Goal: Answer question/provide support: Share knowledge or assist other users

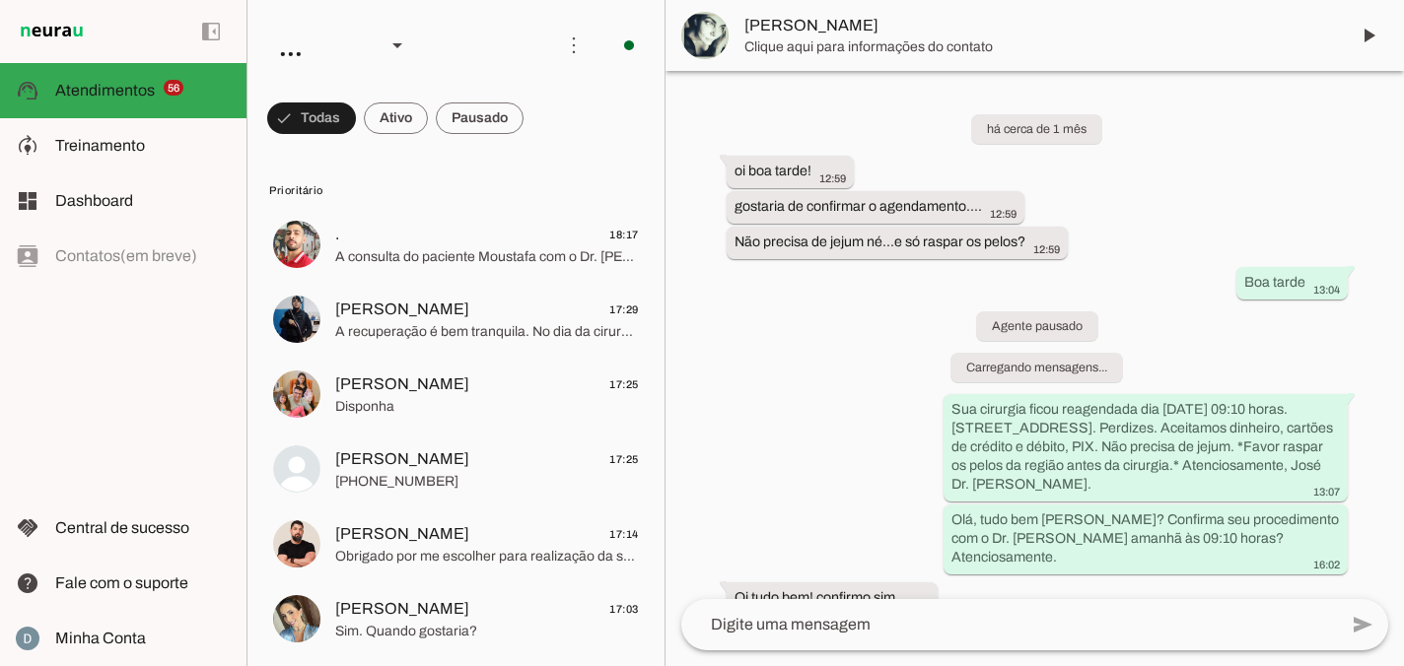
scroll to position [410, 0]
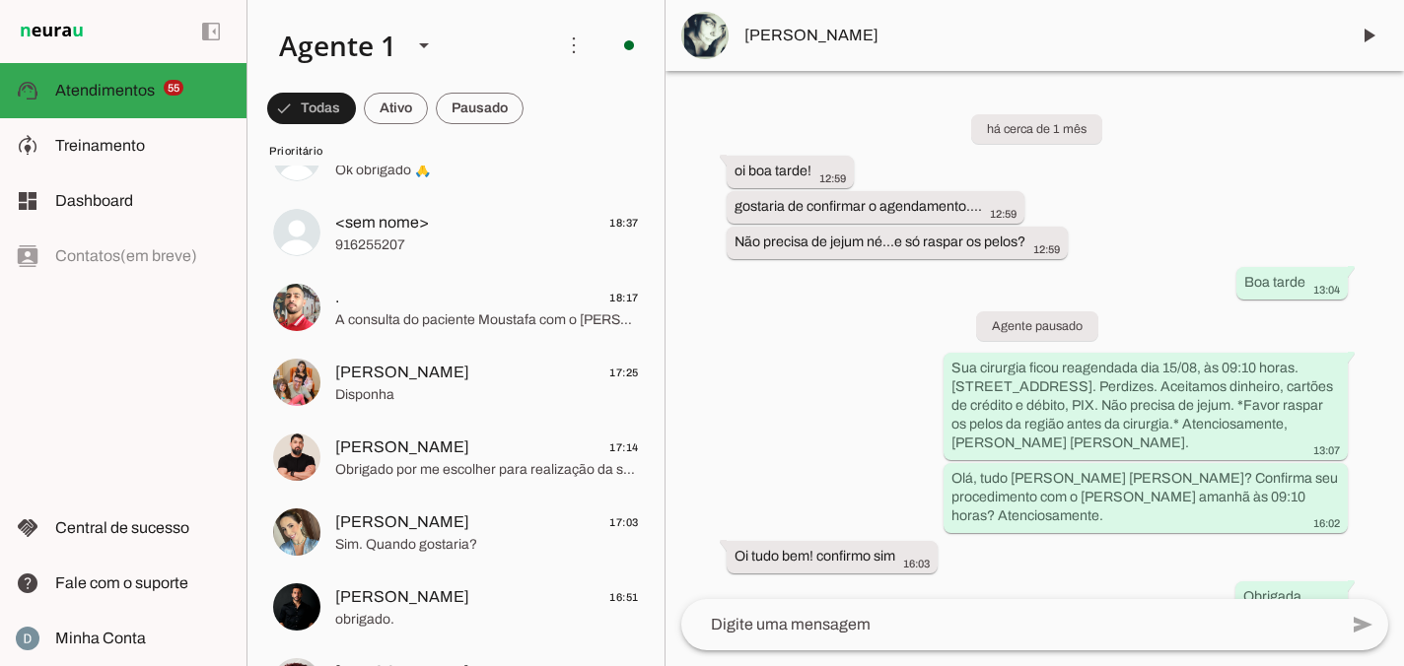
click at [845, 312] on div "há cerca de 1 mês oi boa tarde! 12:59 gostaria de confirmar o agendamento.... 1…" at bounding box center [1034, 335] width 738 height 528
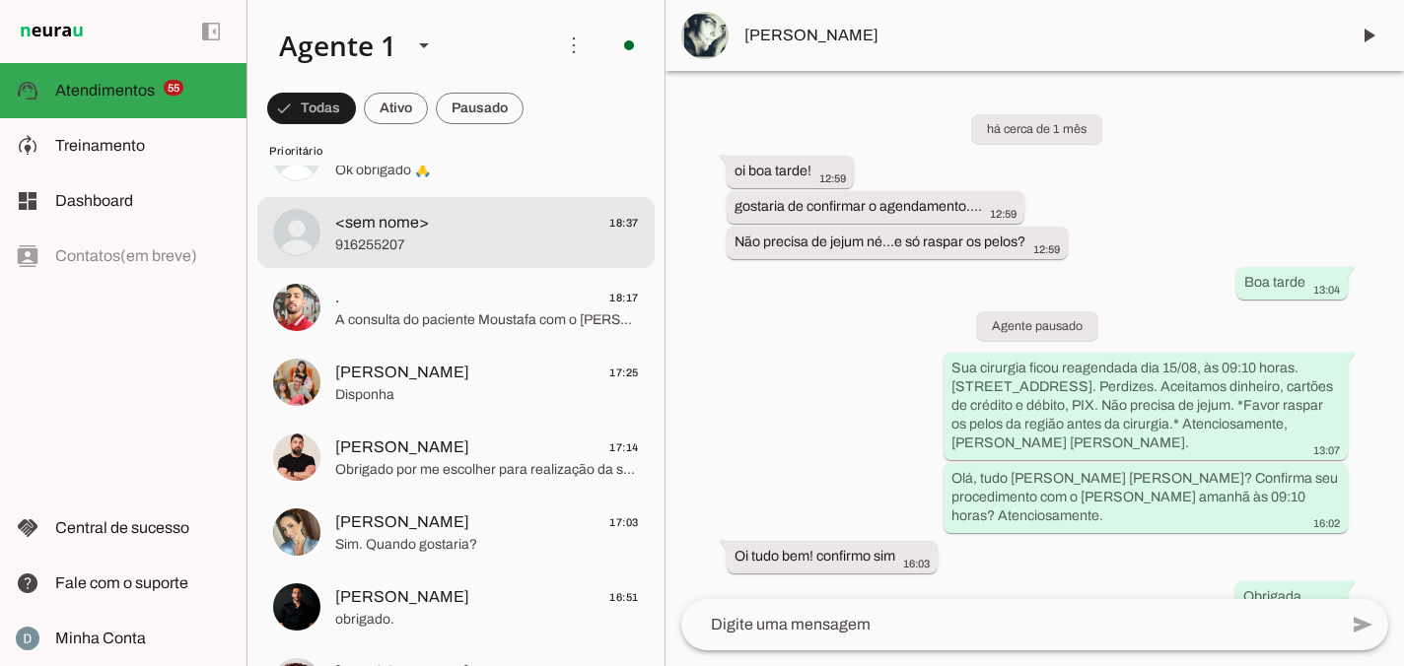
click at [495, 236] on span "916255207" at bounding box center [487, 246] width 304 height 20
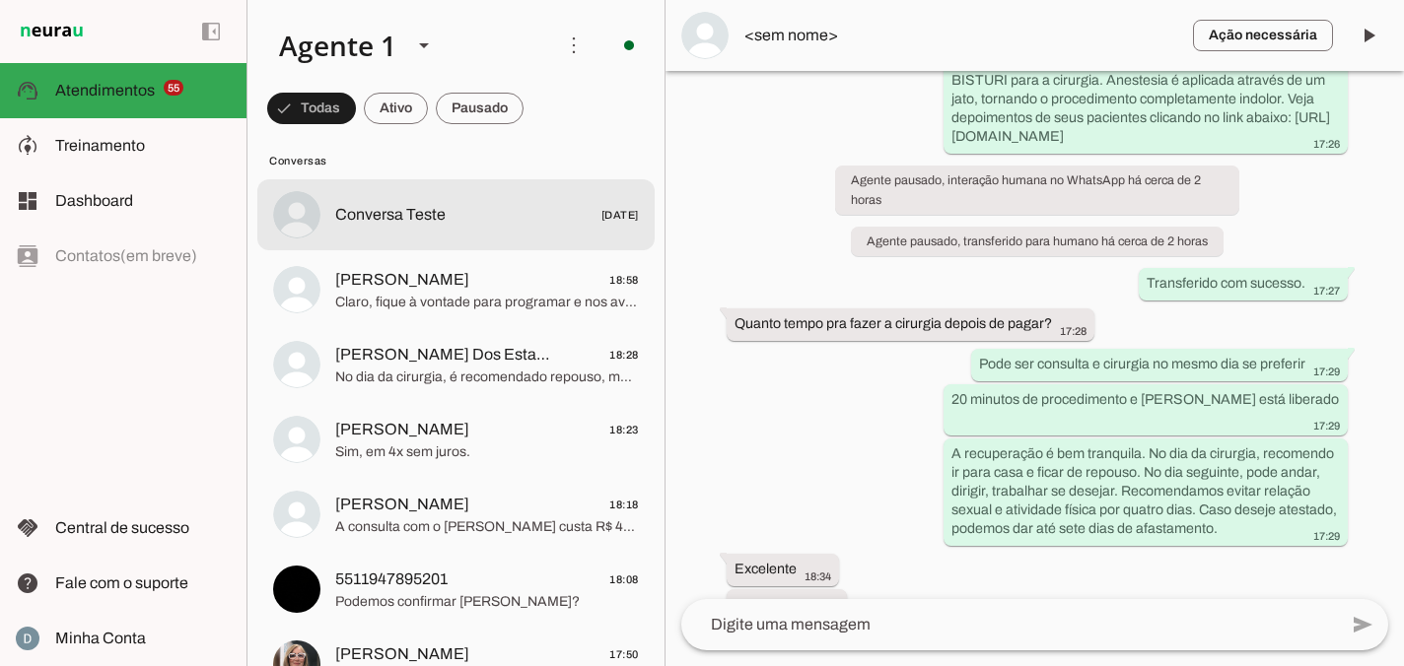
scroll to position [5695, 0]
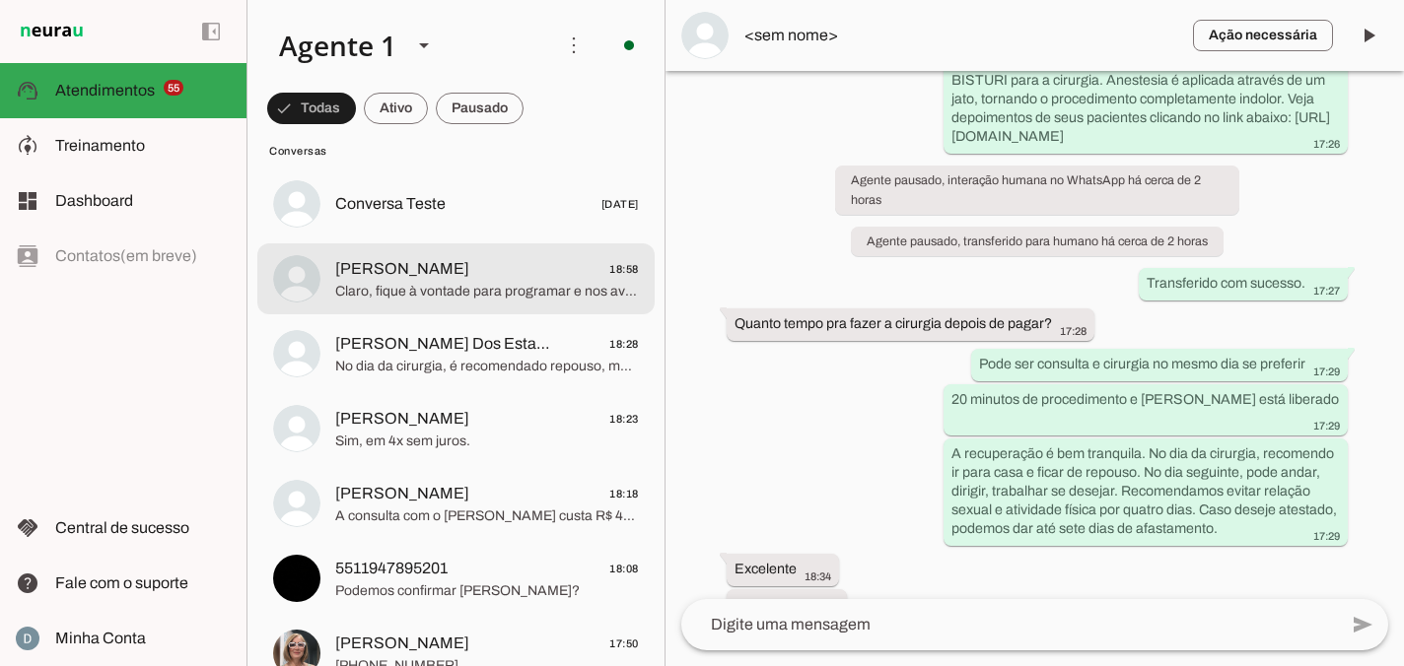
click at [483, 290] on span "Claro, fique à vontade para programar e nos avisar quando desejar. Estamos à di…" at bounding box center [487, 292] width 304 height 20
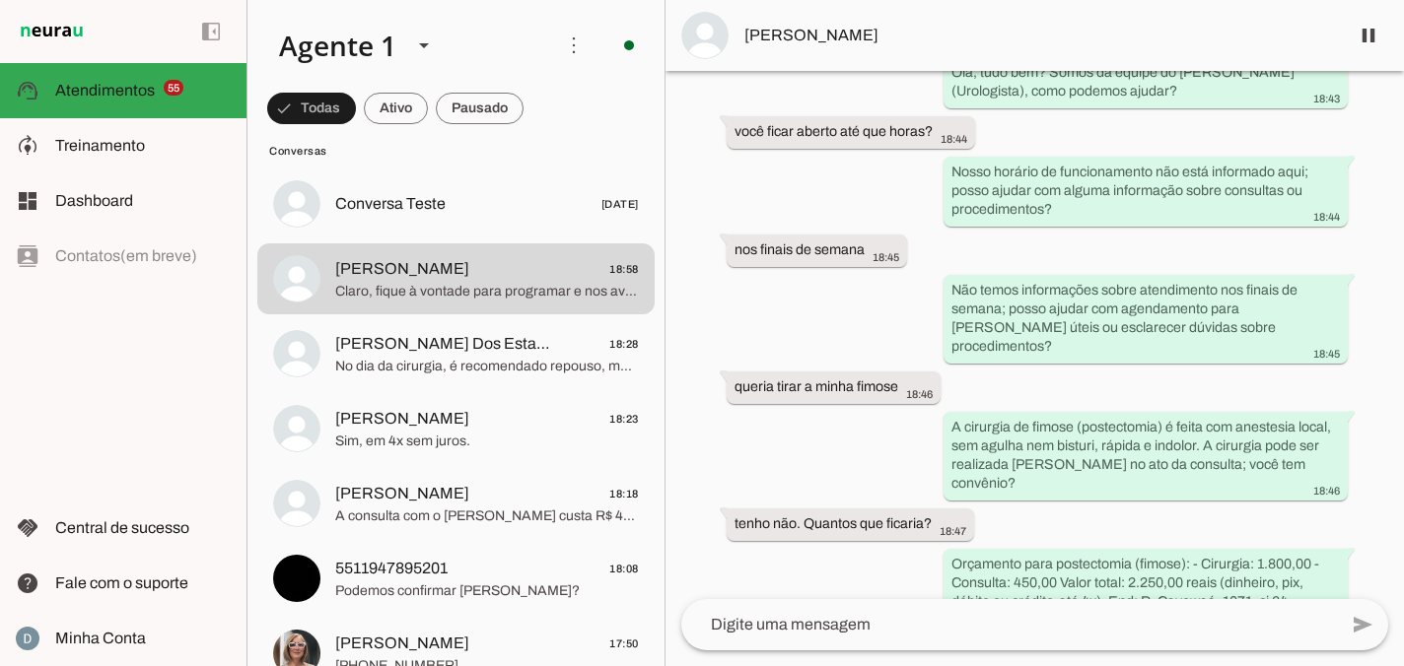
scroll to position [185, 0]
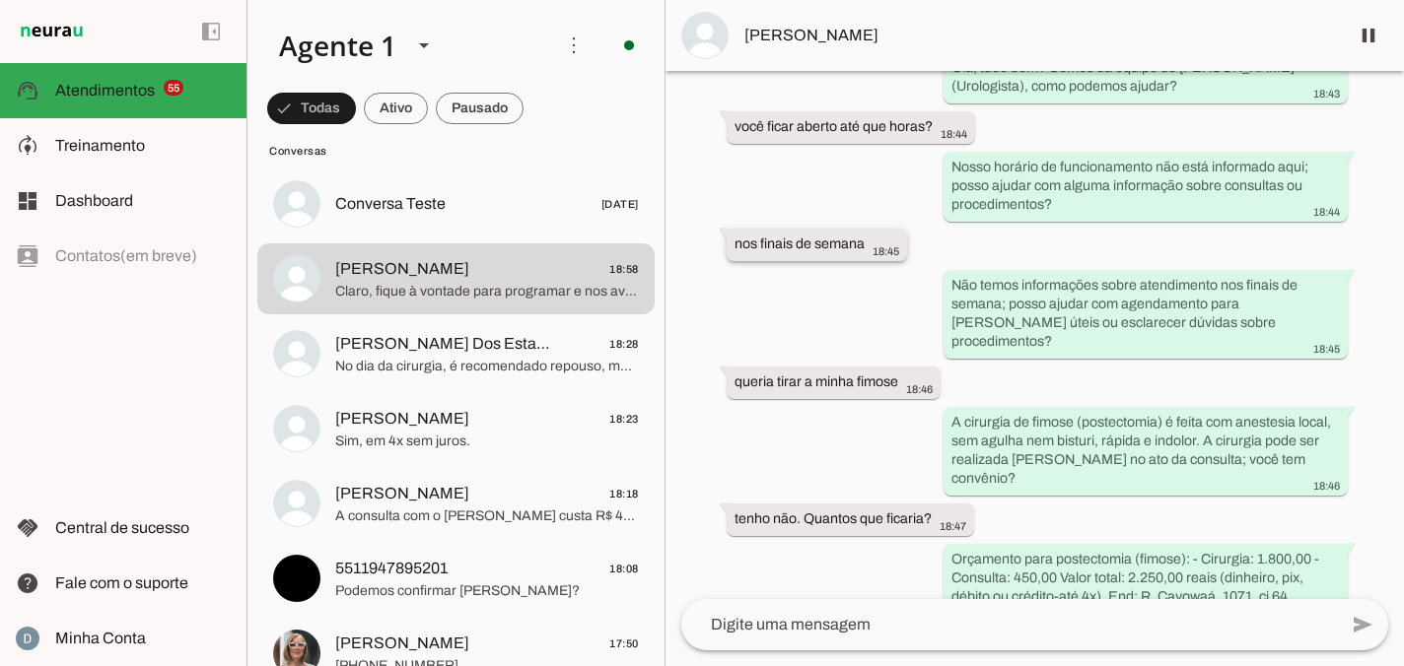
click at [886, 245] on span "18:45" at bounding box center [885, 251] width 27 height 12
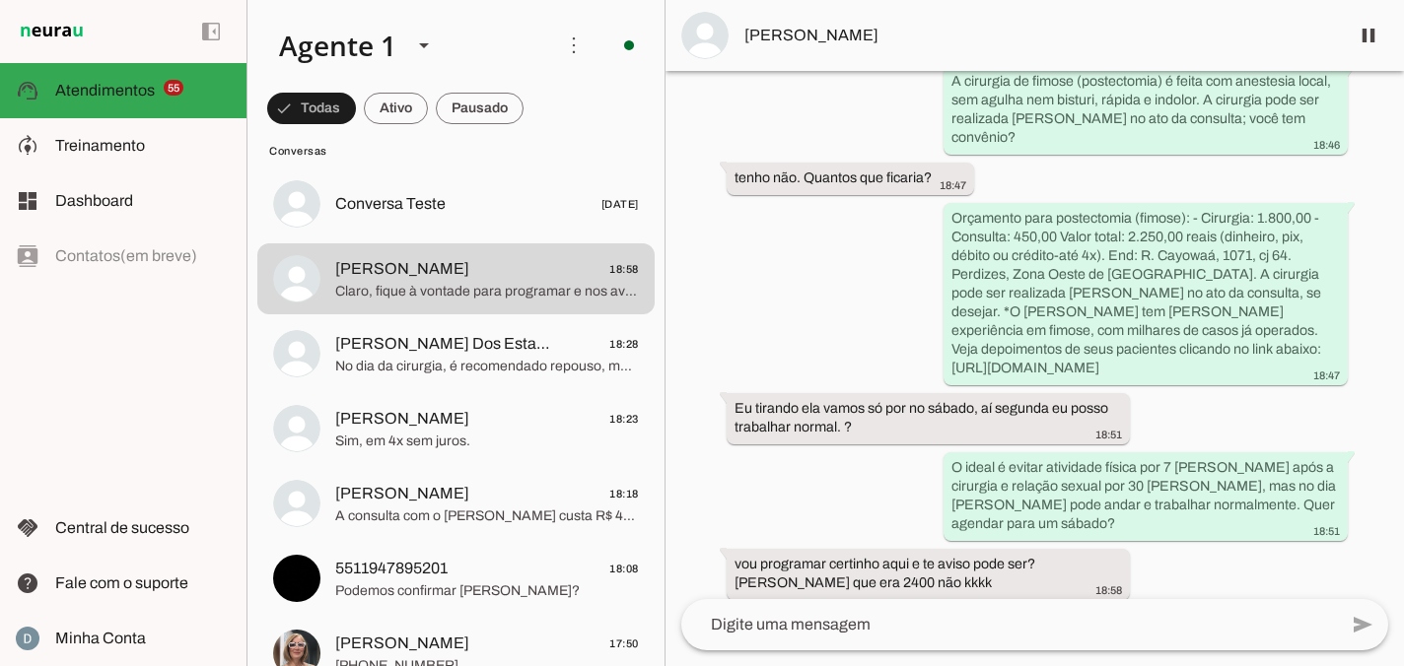
click at [757, 624] on textarea at bounding box center [1009, 625] width 656 height 24
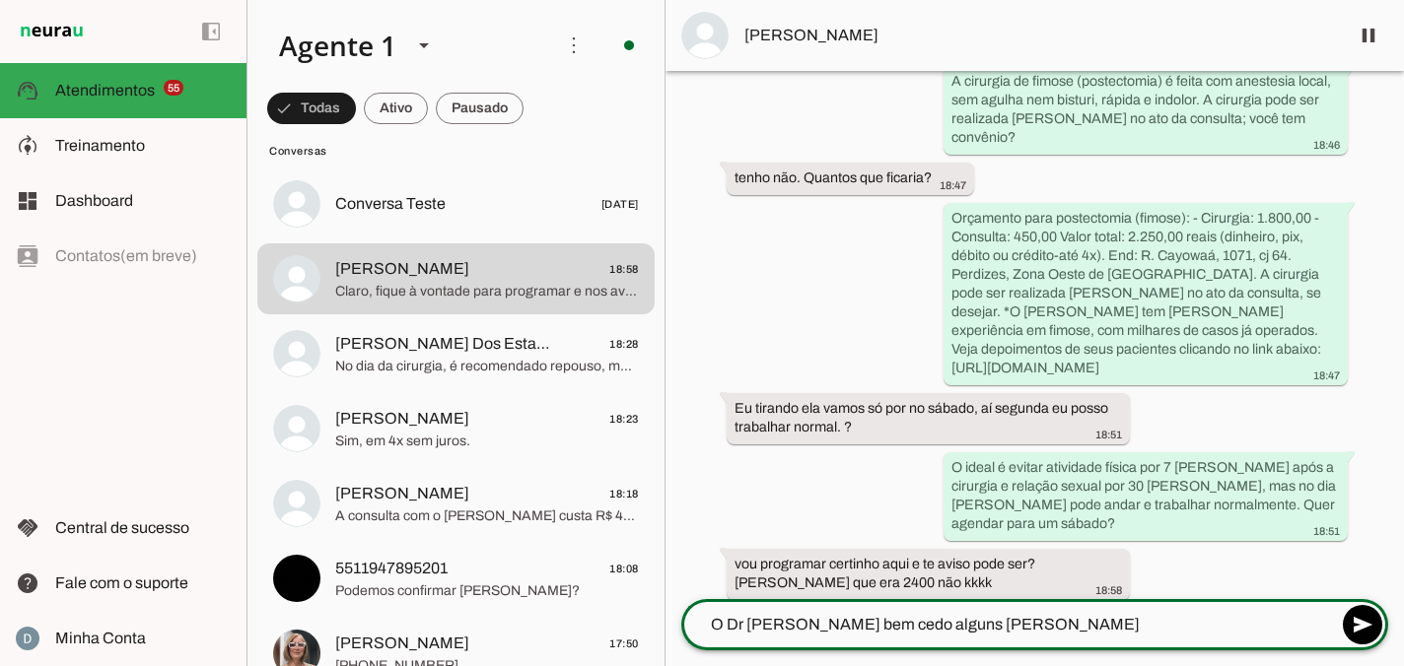
type textarea "O Dr [PERSON_NAME] bem cedo alguns [PERSON_NAME]."
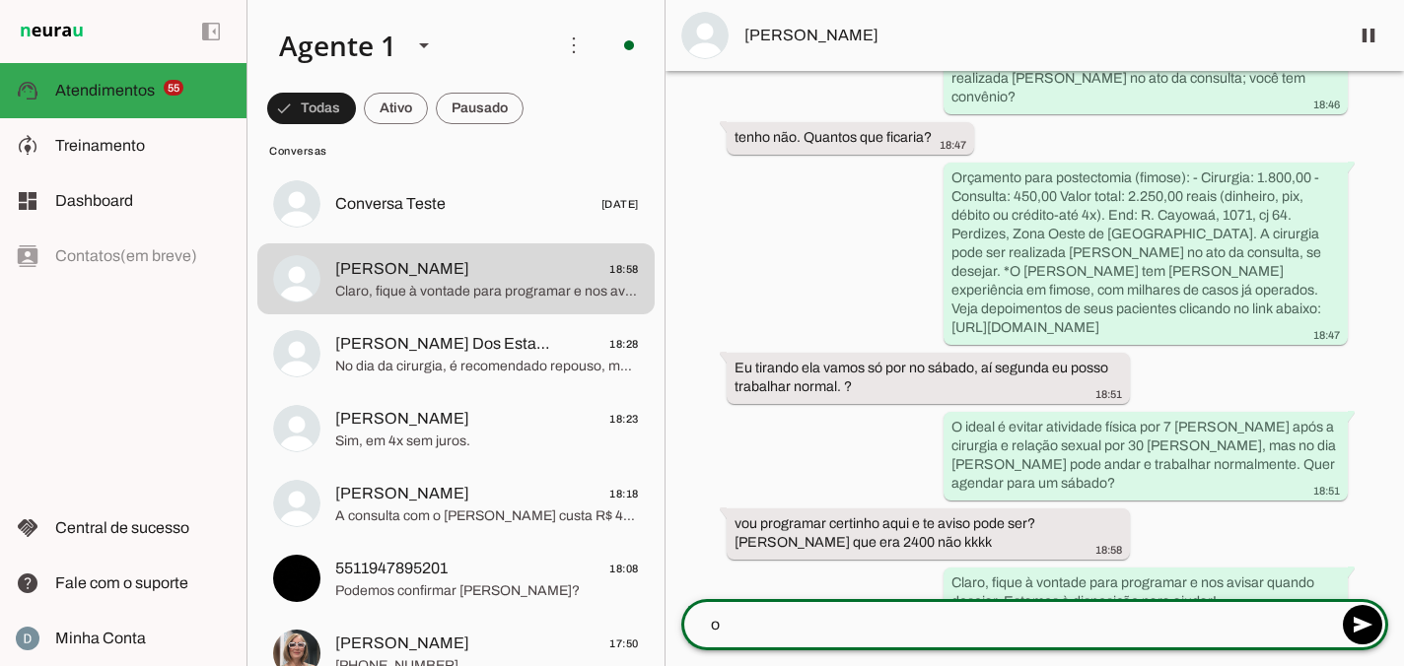
type textarea "o"
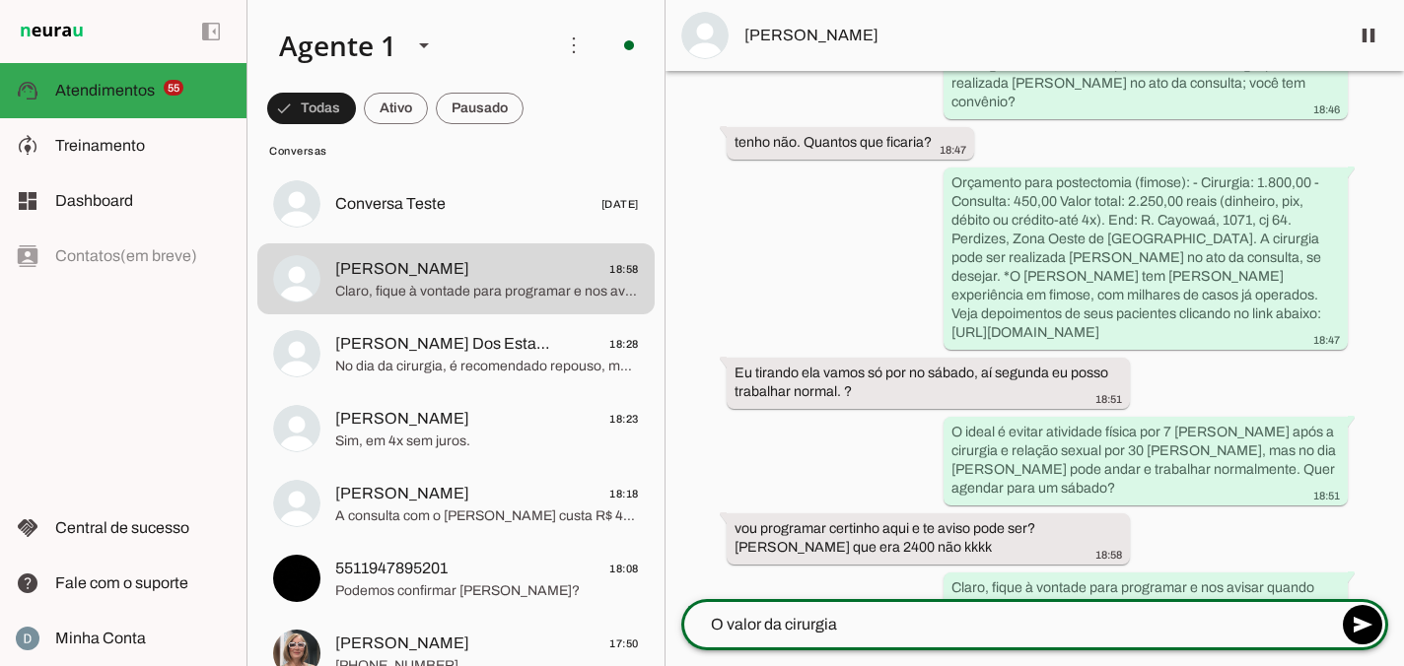
click at [765, 623] on textarea "O valor da cirurgia" at bounding box center [1009, 625] width 656 height 24
click at [889, 628] on textarea "O valor total da cirurgia" at bounding box center [1009, 625] width 656 height 24
type textarea "O valor total da cirurgia é 2.250,00."
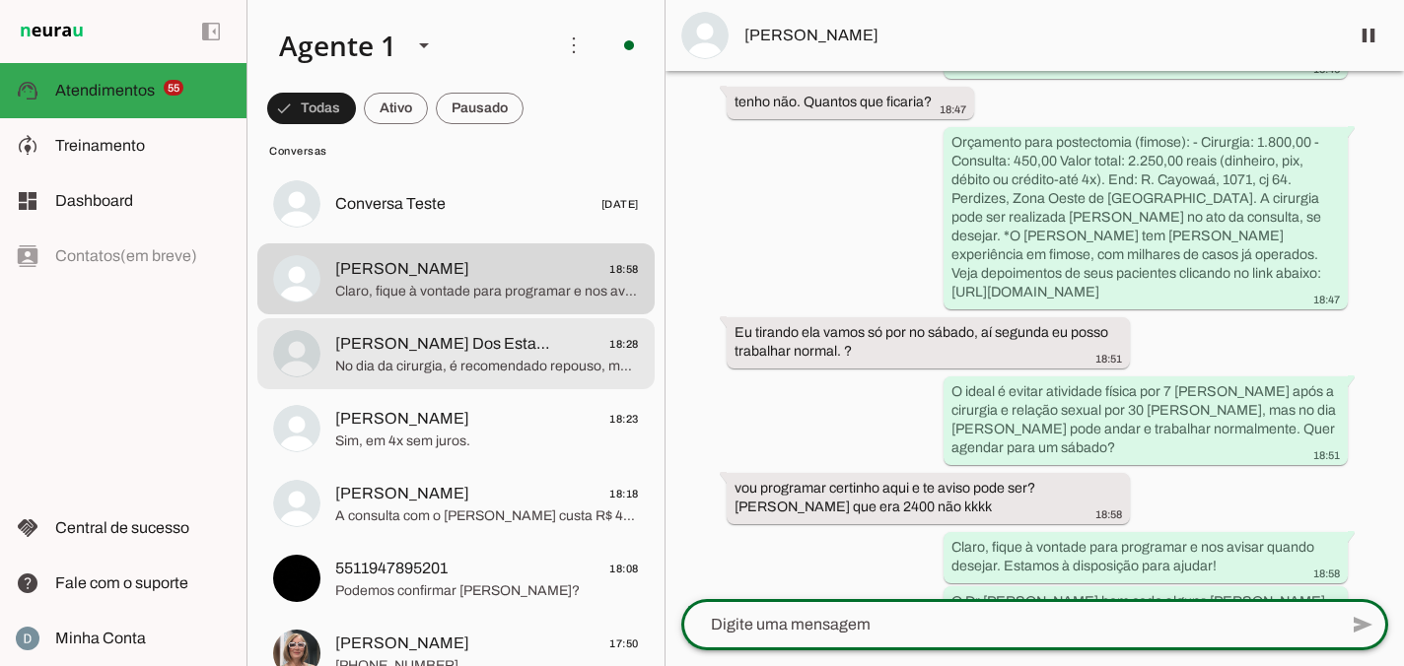
click at [492, 371] on span "No dia da cirurgia, é recomendado repouso, mas no dia seguinte já é possível an…" at bounding box center [487, 367] width 304 height 20
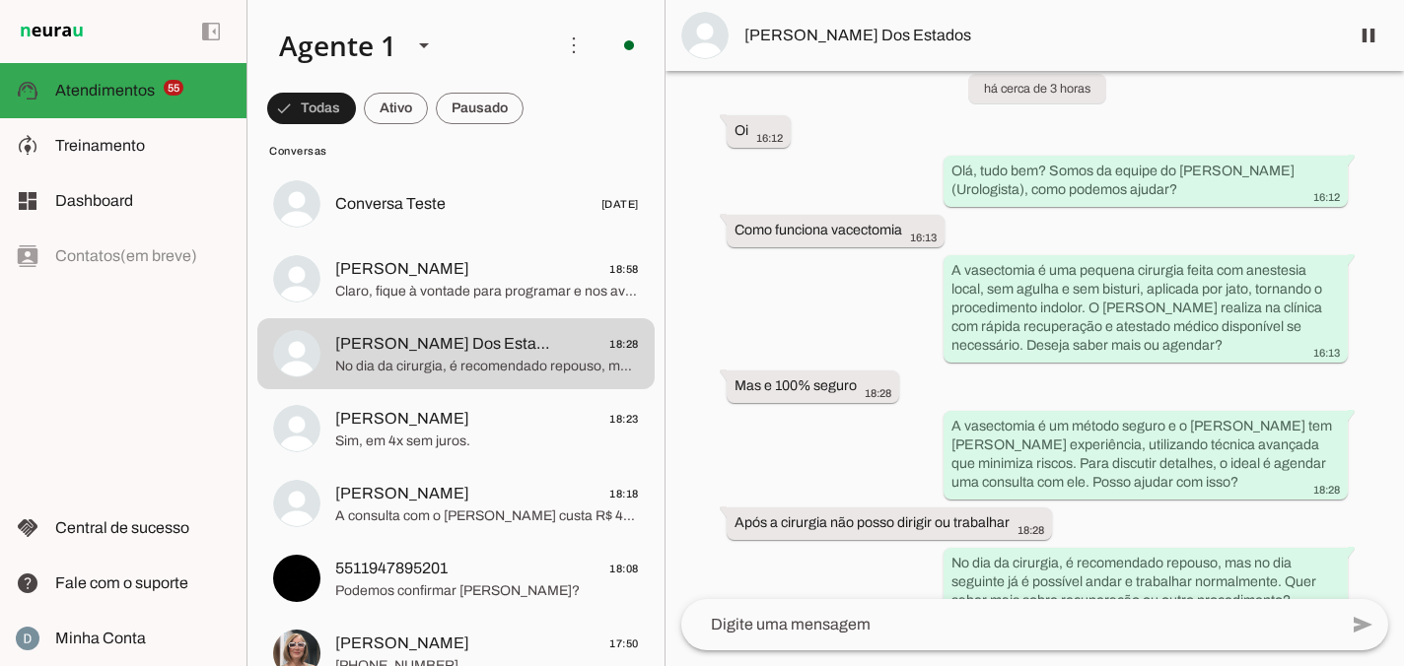
scroll to position [115, 0]
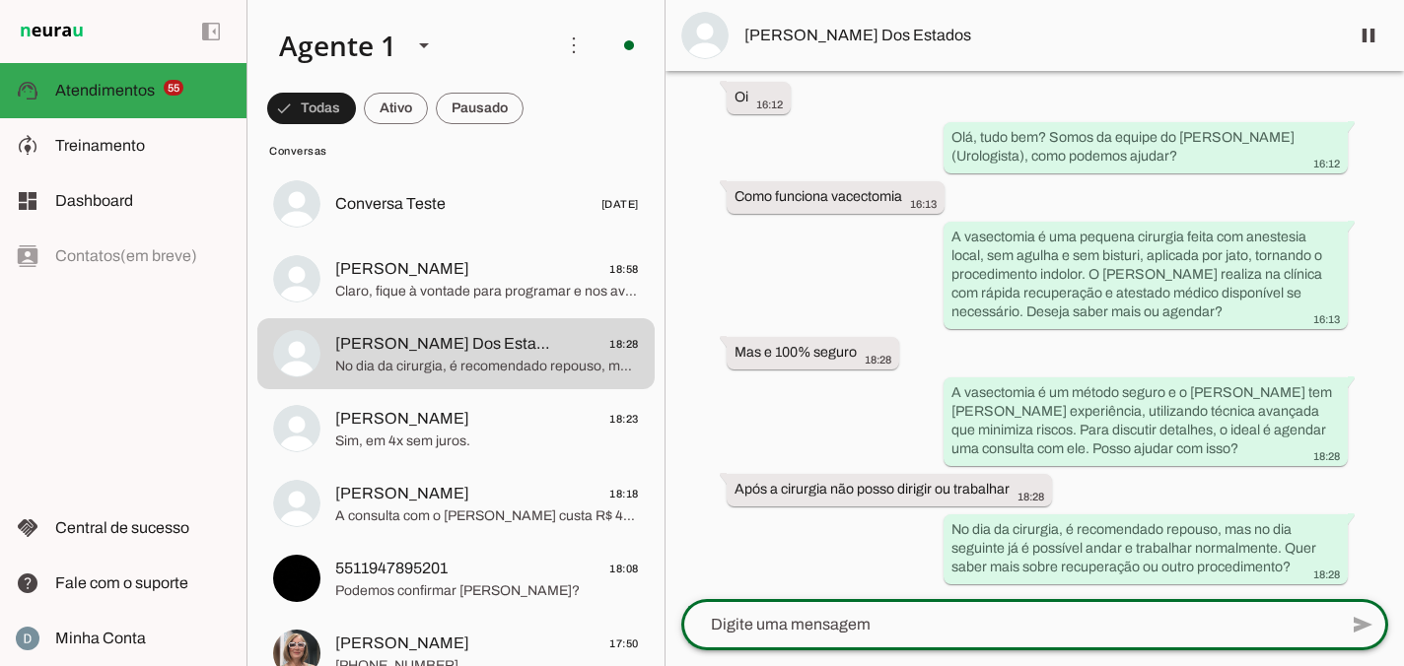
click at [863, 635] on textarea at bounding box center [1009, 625] width 656 height 24
type textarea "tem plano de saude?"
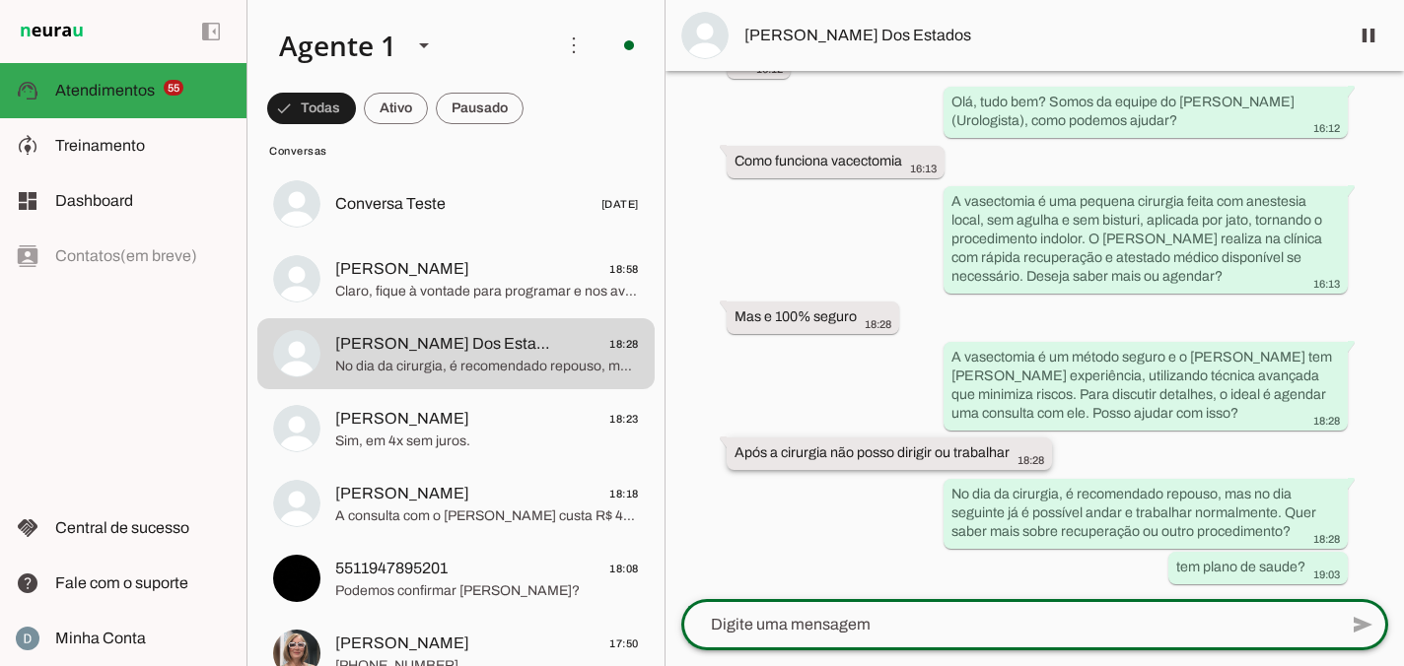
scroll to position [151, 0]
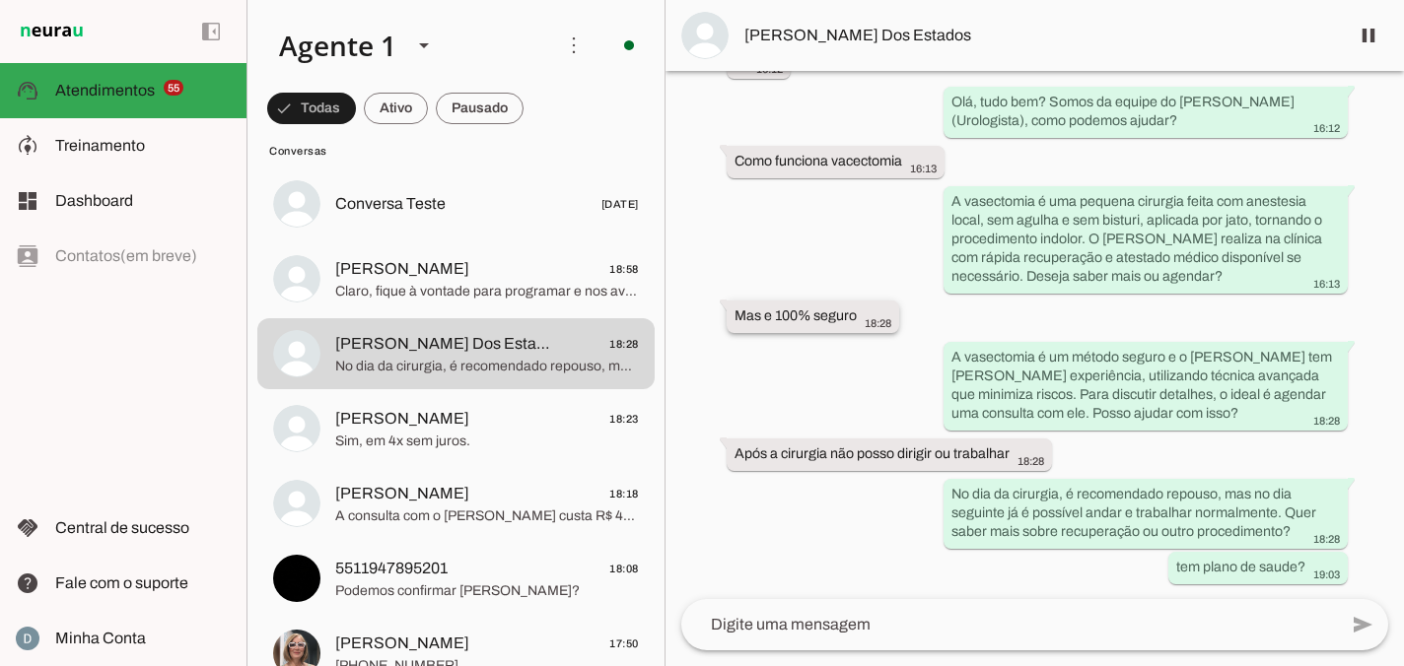
drag, startPoint x: 733, startPoint y: 318, endPoint x: 879, endPoint y: 318, distance: 145.9
click at [879, 318] on div "Mas e 100% seguro 18:28" at bounding box center [812, 319] width 157 height 25
click at [890, 317] on span "18:28" at bounding box center [878, 323] width 27 height 12
click at [991, 322] on div "Agente ativado há cerca de 3 horas Oi 16:12 Olá, tudo bem? Somos da equipe do […" at bounding box center [1034, 335] width 738 height 528
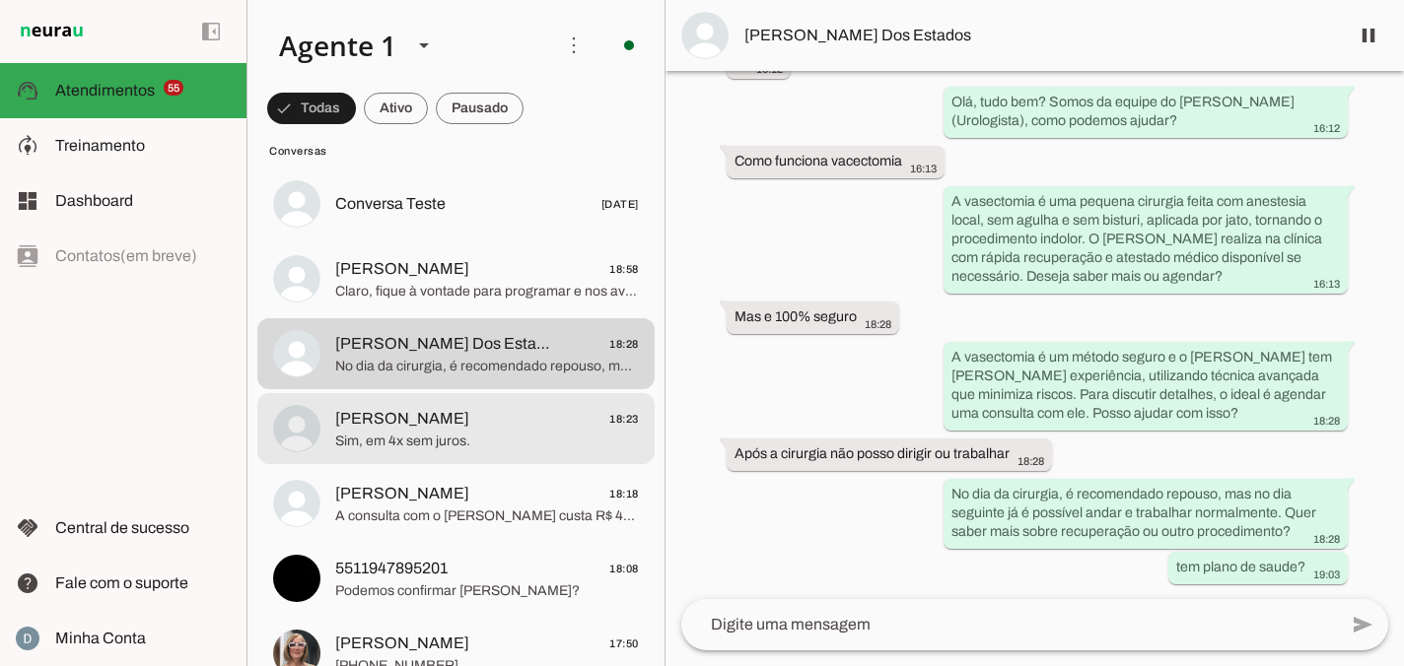
click at [395, 410] on span "[PERSON_NAME]" at bounding box center [402, 419] width 134 height 24
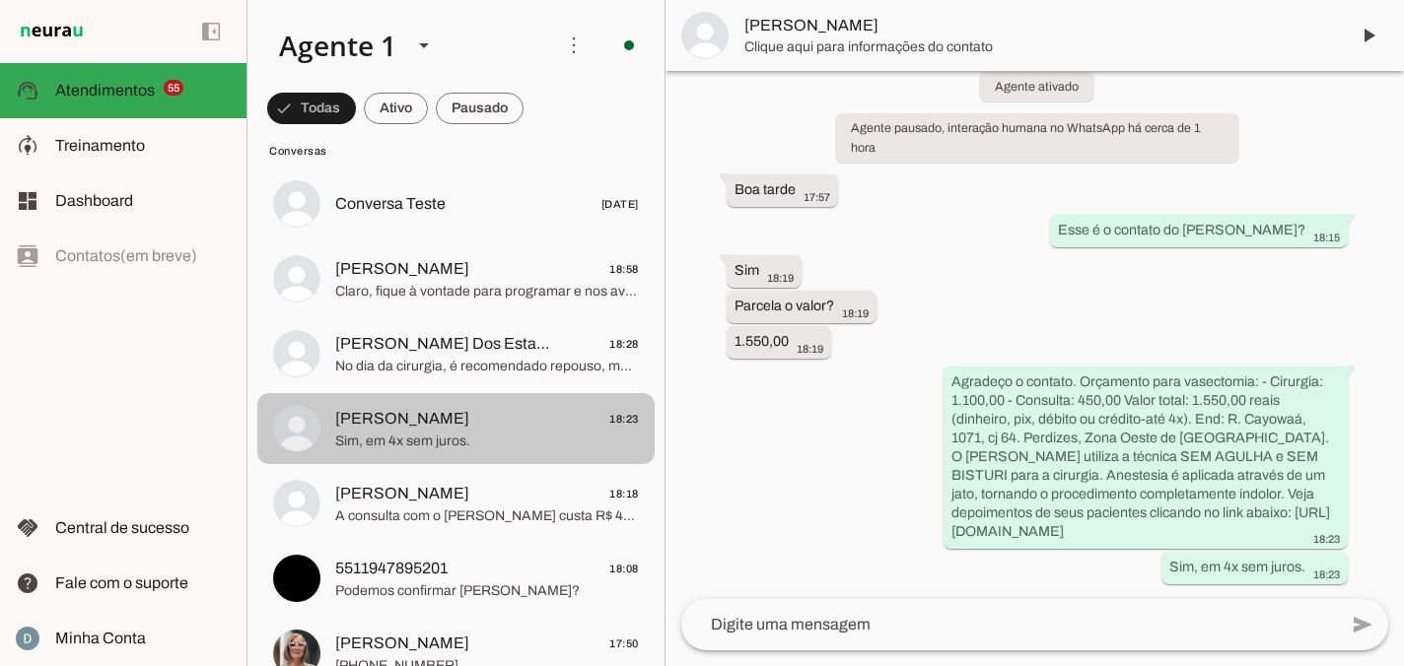
scroll to position [108, 0]
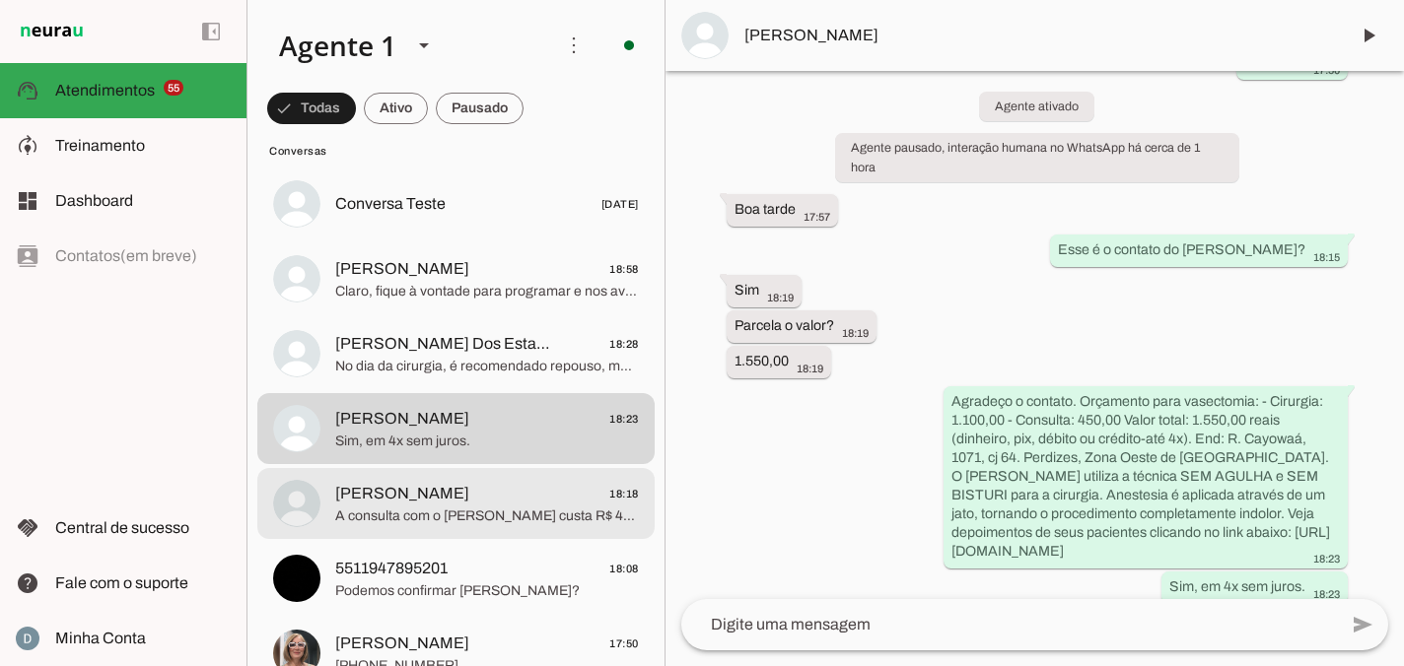
click at [368, 519] on span "A consulta com o [PERSON_NAME] custa R$ 450,00, inclui um retorno em até 60 [PE…" at bounding box center [487, 517] width 304 height 20
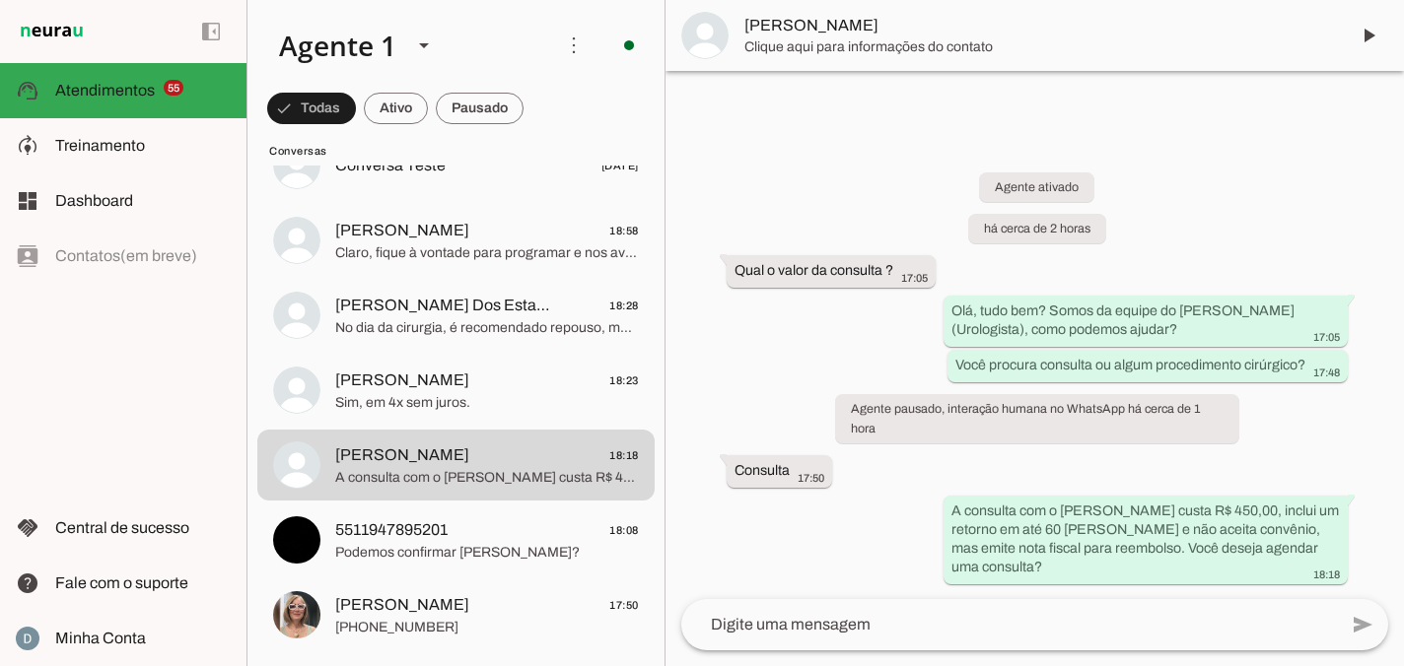
scroll to position [5736, 0]
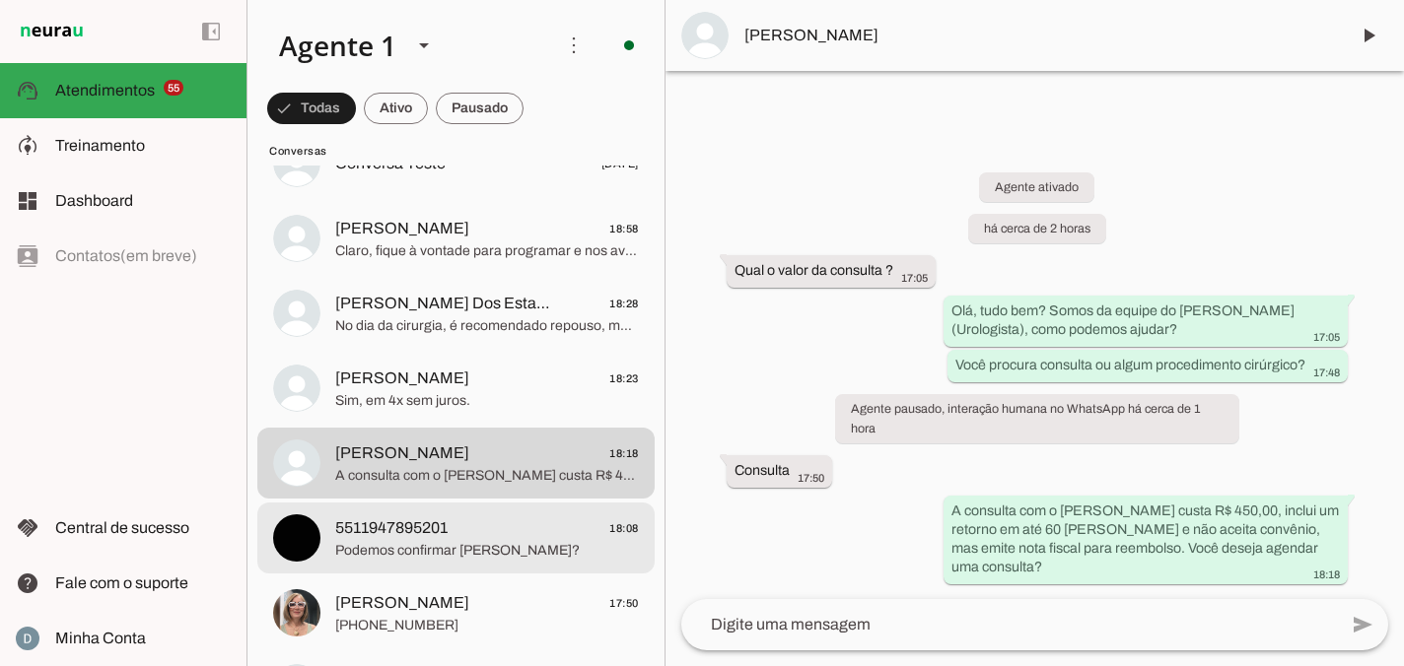
click at [487, 537] on span "5511947895201 18:08" at bounding box center [487, 529] width 304 height 25
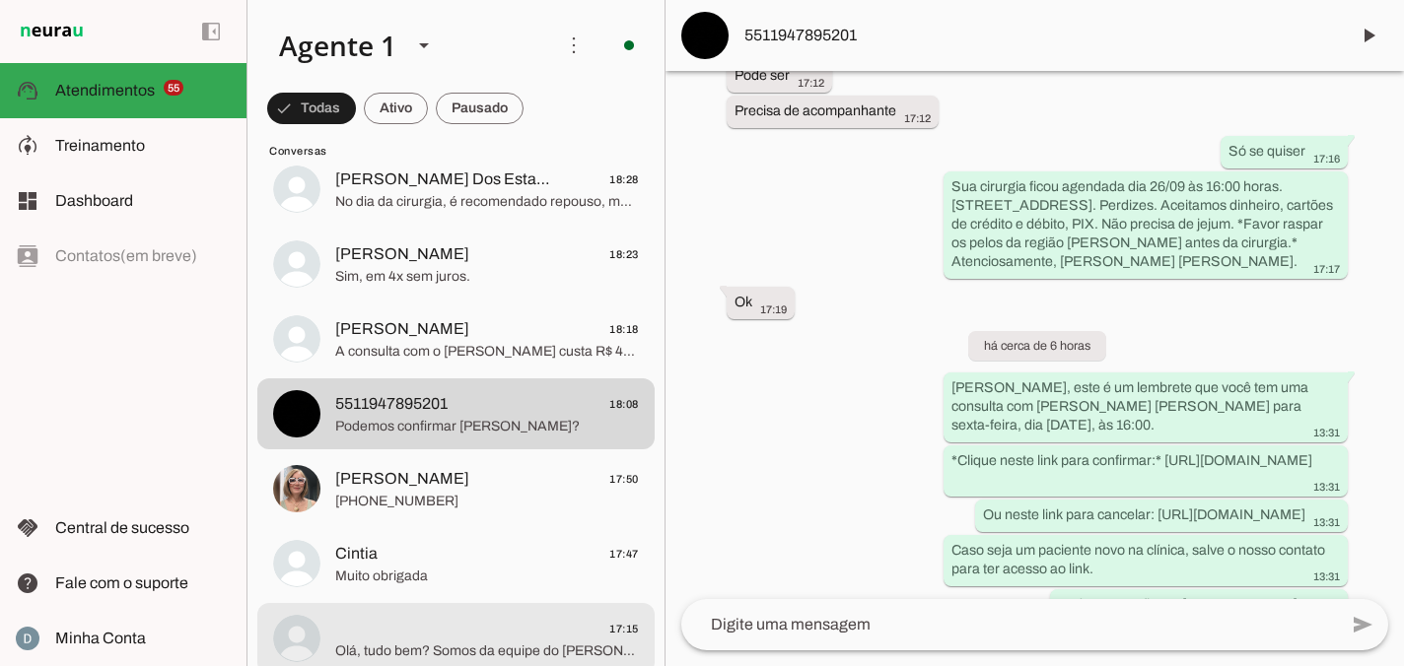
scroll to position [5957, 0]
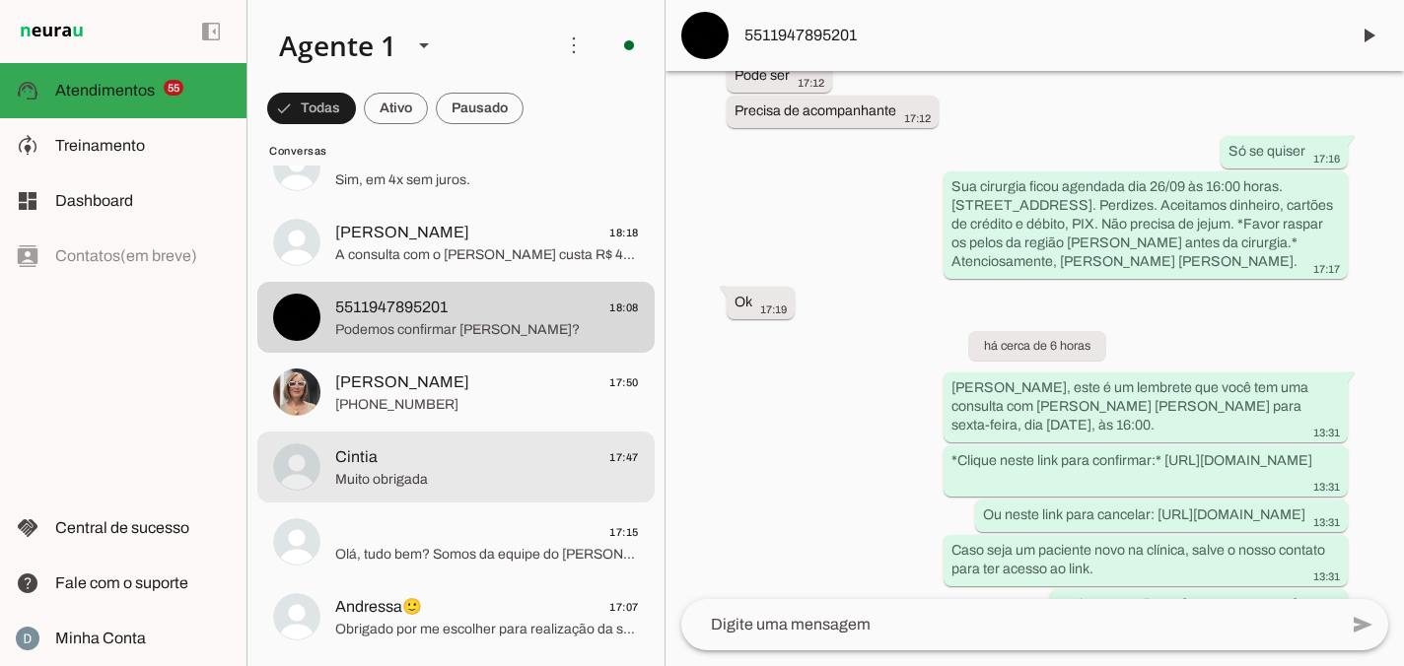
click at [443, 476] on span "Muito obrigada" at bounding box center [487, 480] width 304 height 20
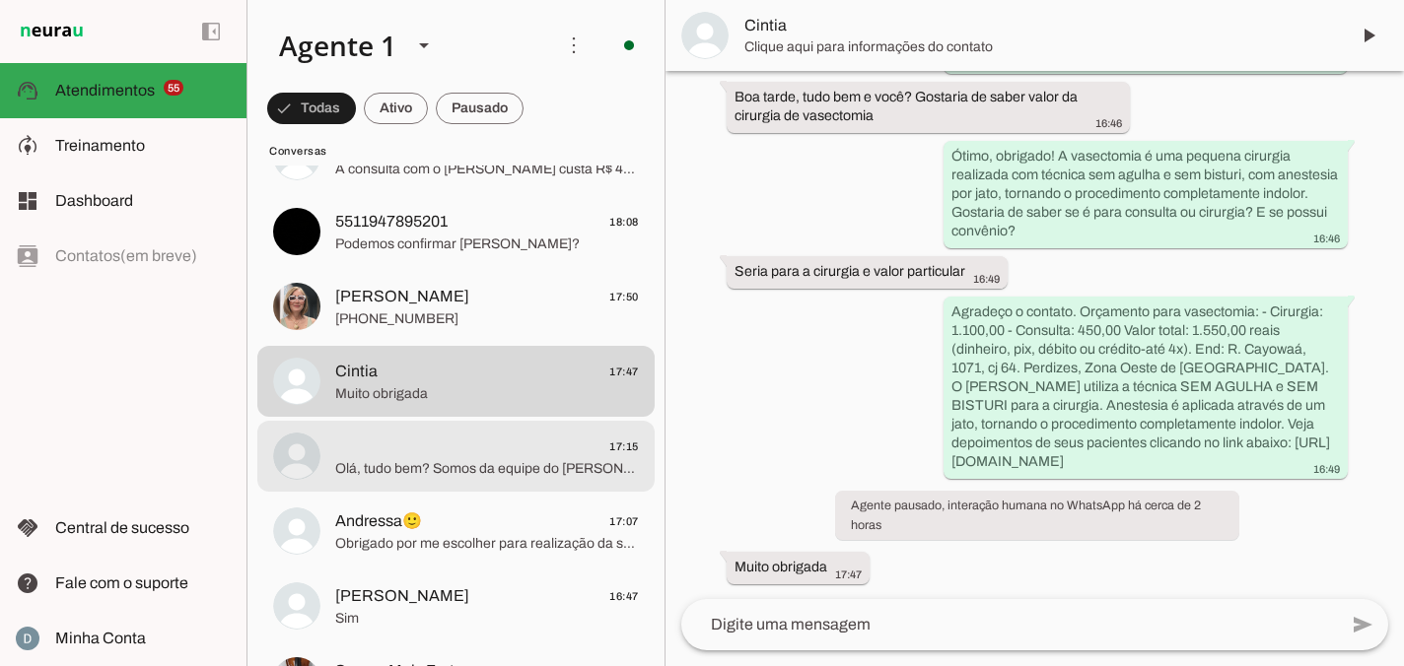
scroll to position [6055, 0]
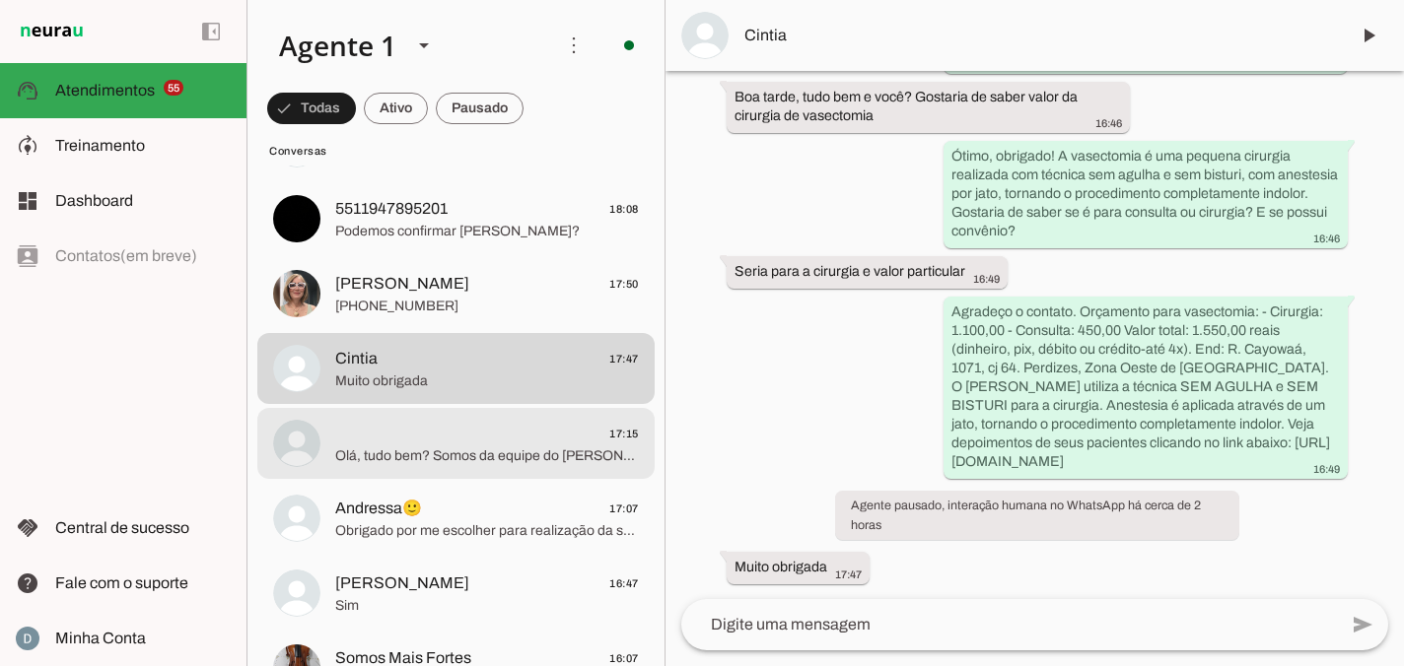
click at [445, 457] on span "Olá, tudo bem? Somos da equipe do [PERSON_NAME] (Urologista), especialista em v…" at bounding box center [487, 457] width 304 height 20
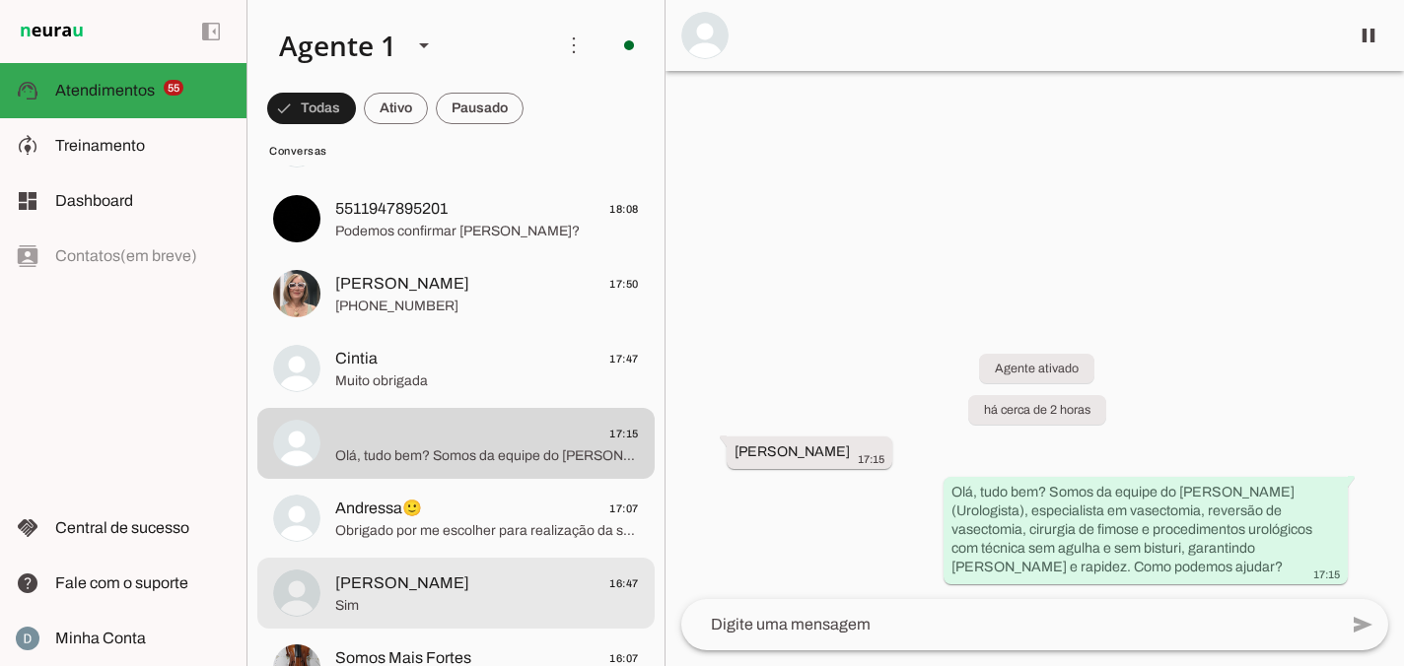
click at [447, 575] on span "[PERSON_NAME] 16:47" at bounding box center [487, 584] width 304 height 25
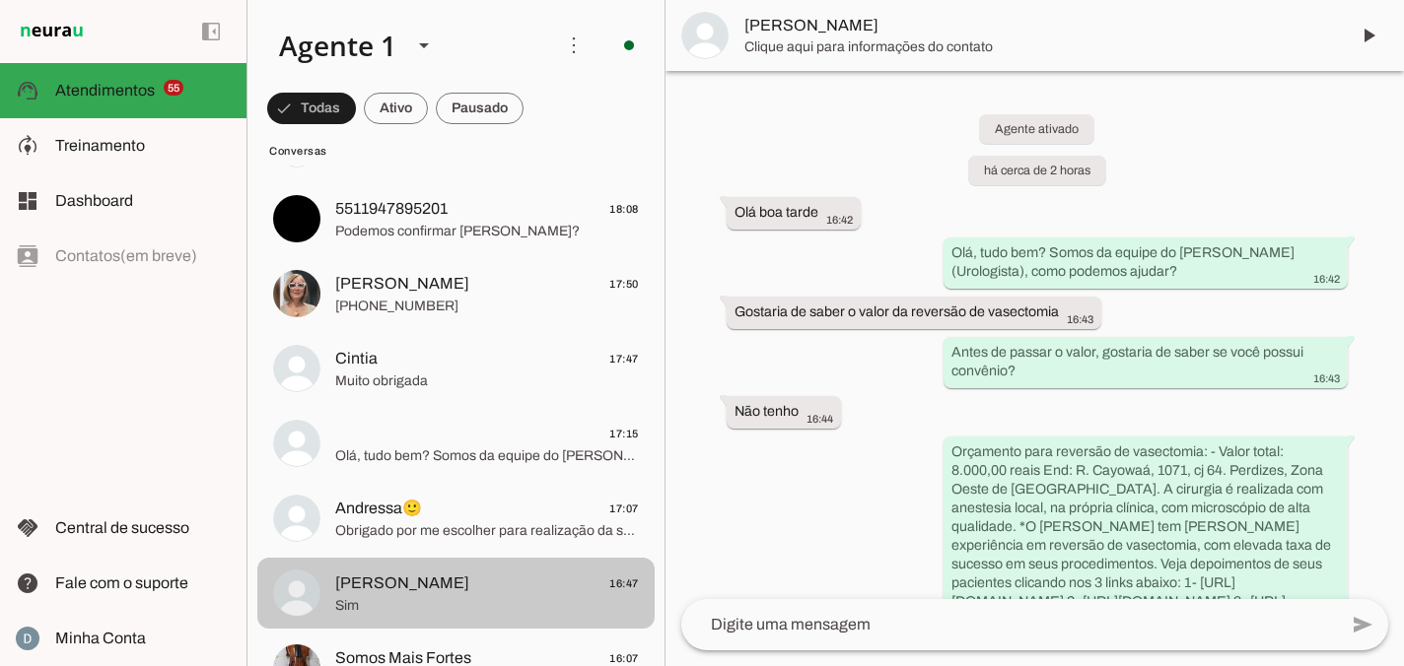
scroll to position [546, 0]
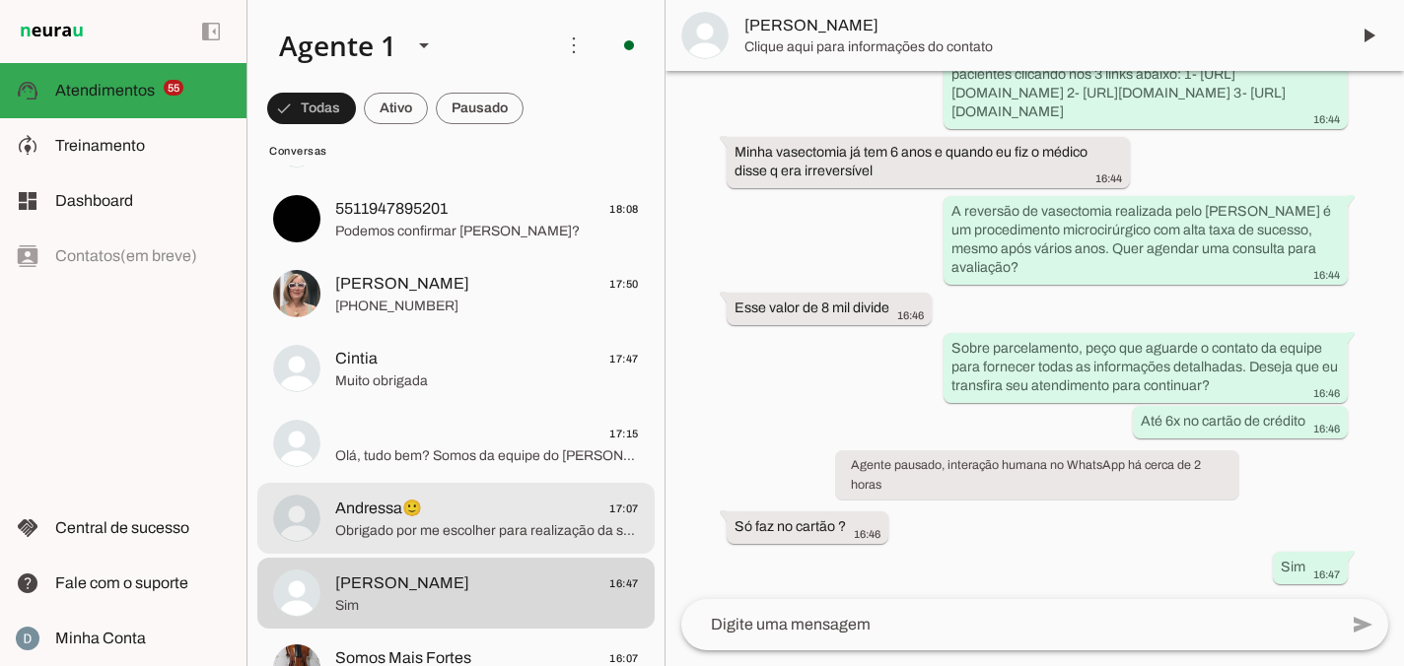
click at [438, 505] on span "Andressa🙂 17:07" at bounding box center [487, 509] width 304 height 25
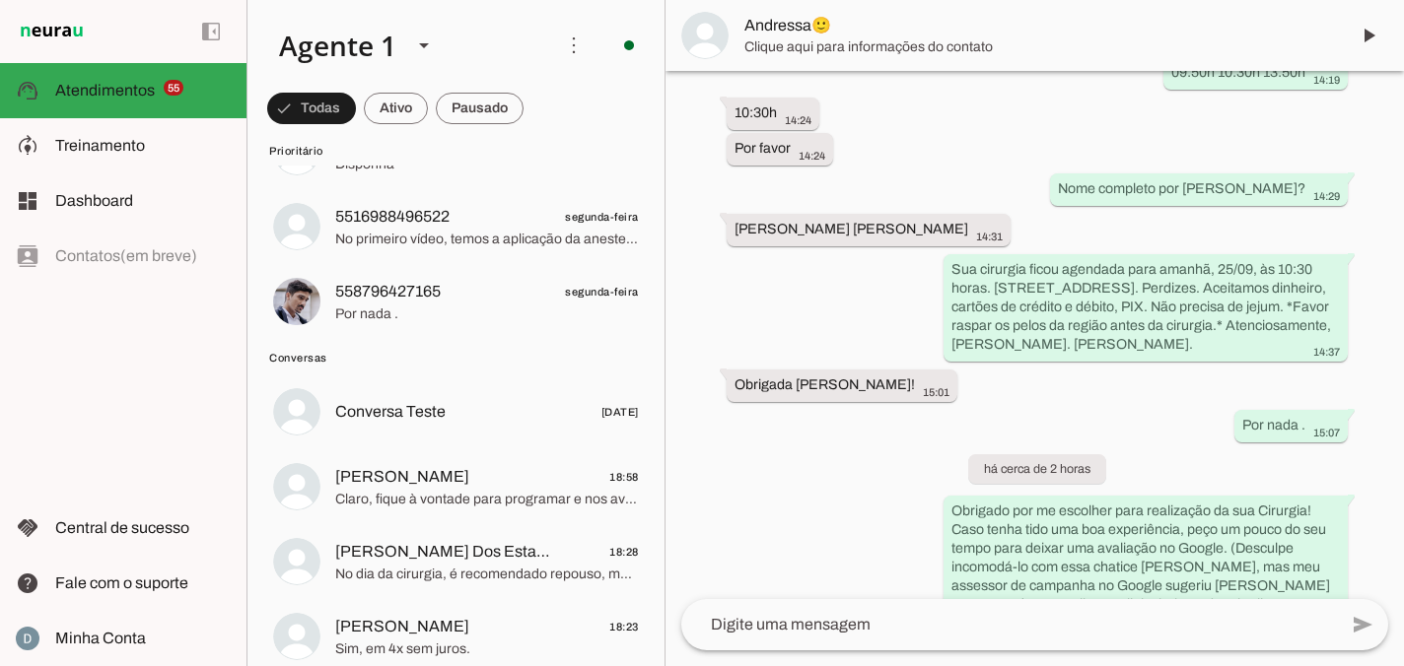
scroll to position [5479, 0]
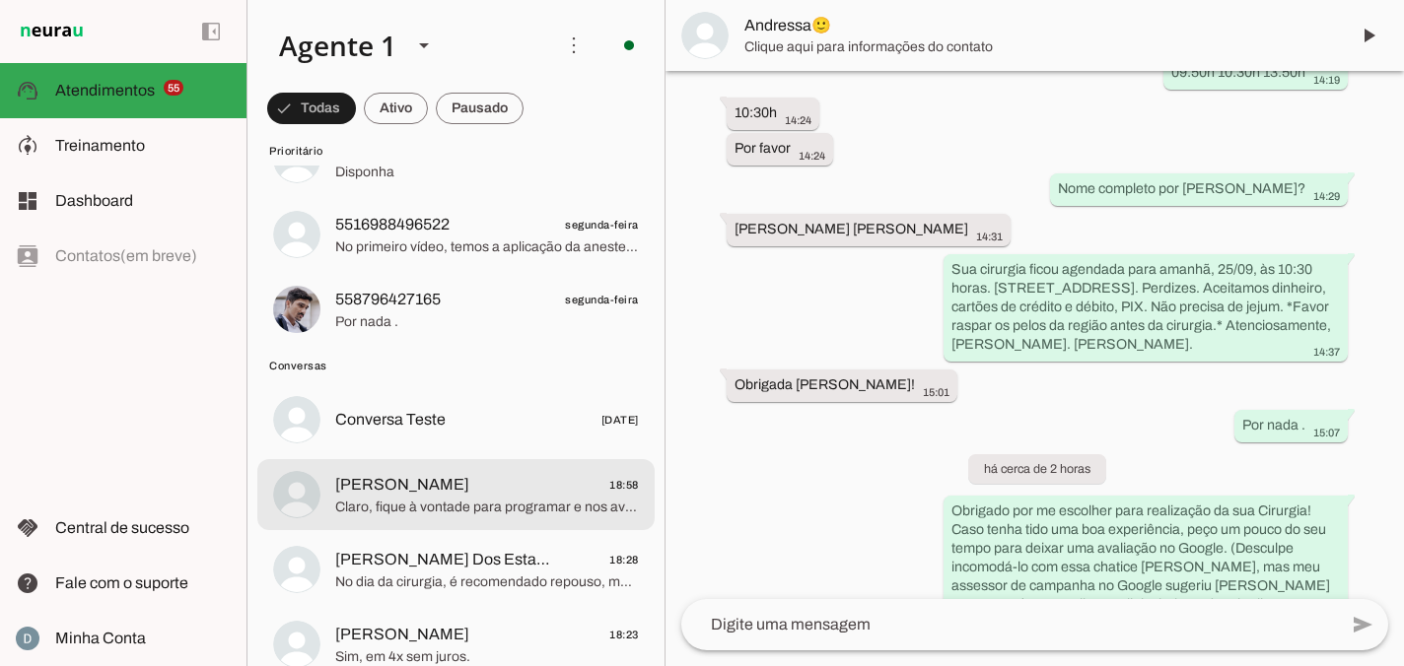
click at [439, 504] on span "Claro, fique à vontade para programar e nos avisar quando desejar. Estamos à di…" at bounding box center [487, 508] width 304 height 20
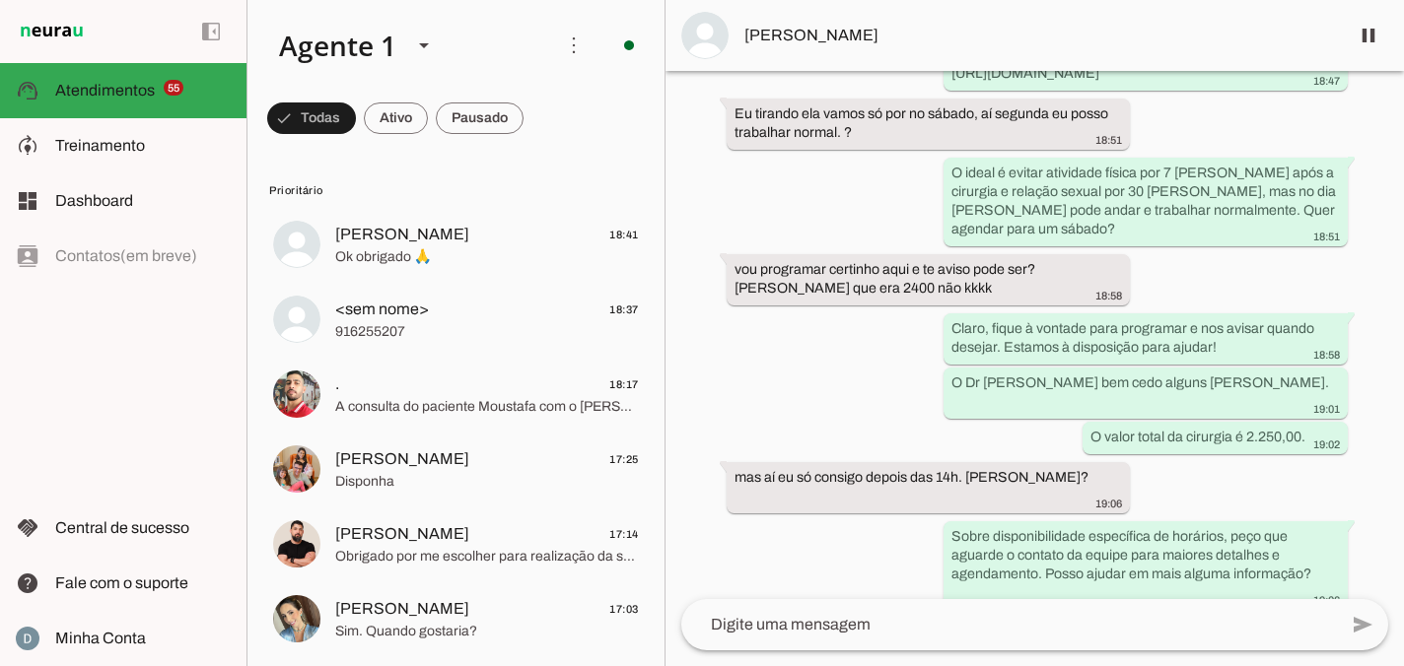
scroll to position [834, 0]
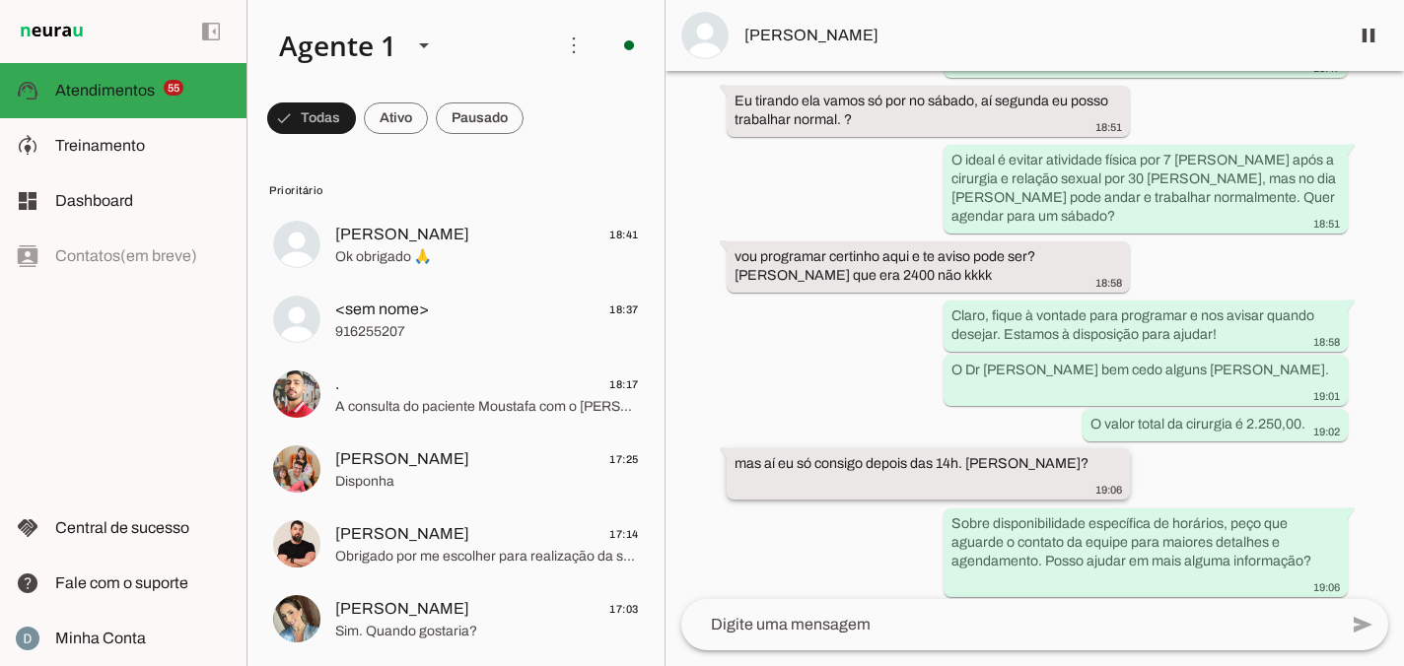
click at [1047, 454] on div "mas aí eu só consigo depois das 14h. [PERSON_NAME]? 19:06" at bounding box center [928, 475] width 388 height 43
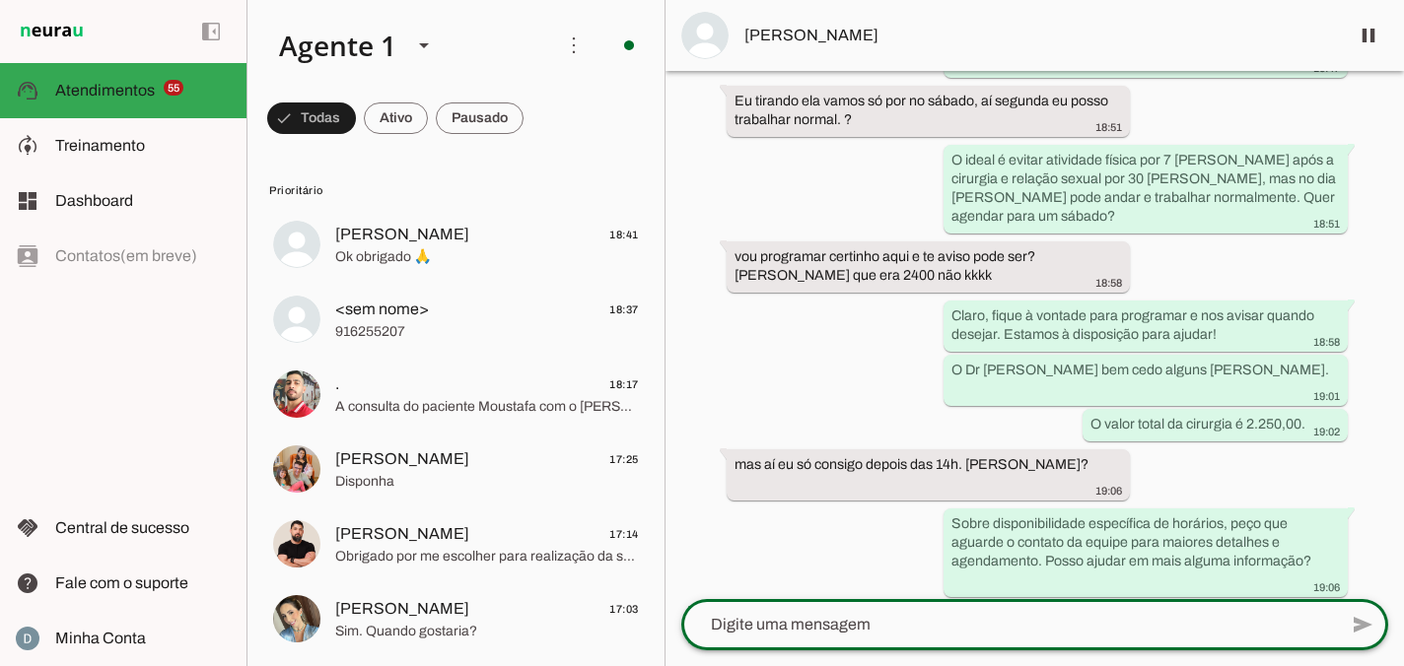
click at [816, 627] on textarea at bounding box center [1009, 625] width 656 height 24
type textarea "T"
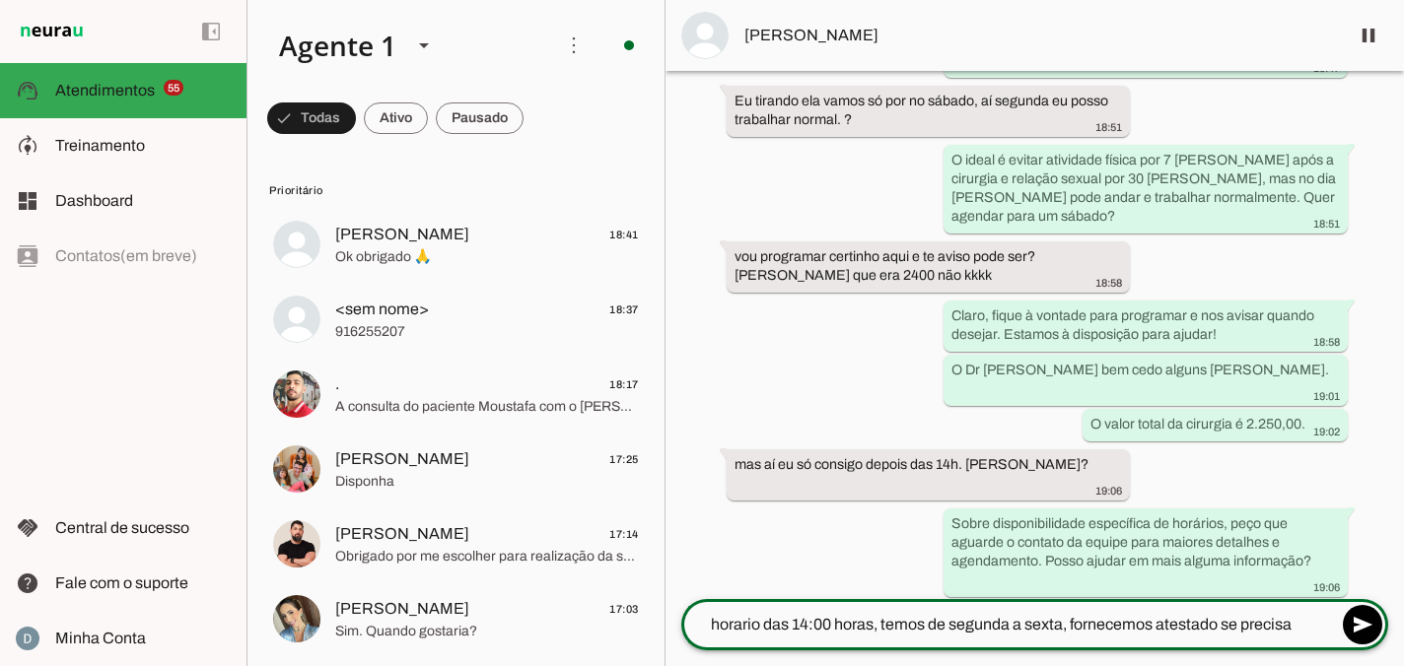
type textarea "horario das 14:00 horas, temos de segunda a sexta, fornecemos atestado se preci…"
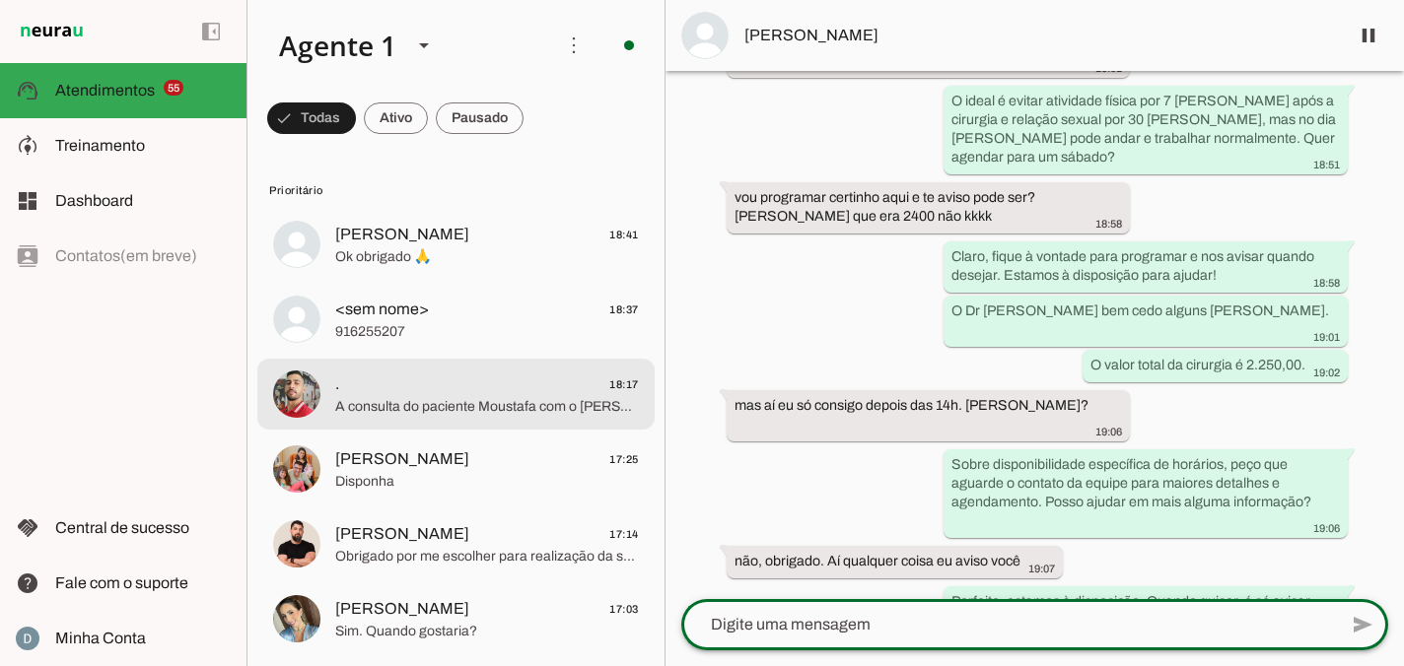
click at [414, 415] on span "A consulta do paciente Moustafa com o [PERSON_NAME] ficou agendada para amanhã,…" at bounding box center [487, 407] width 304 height 20
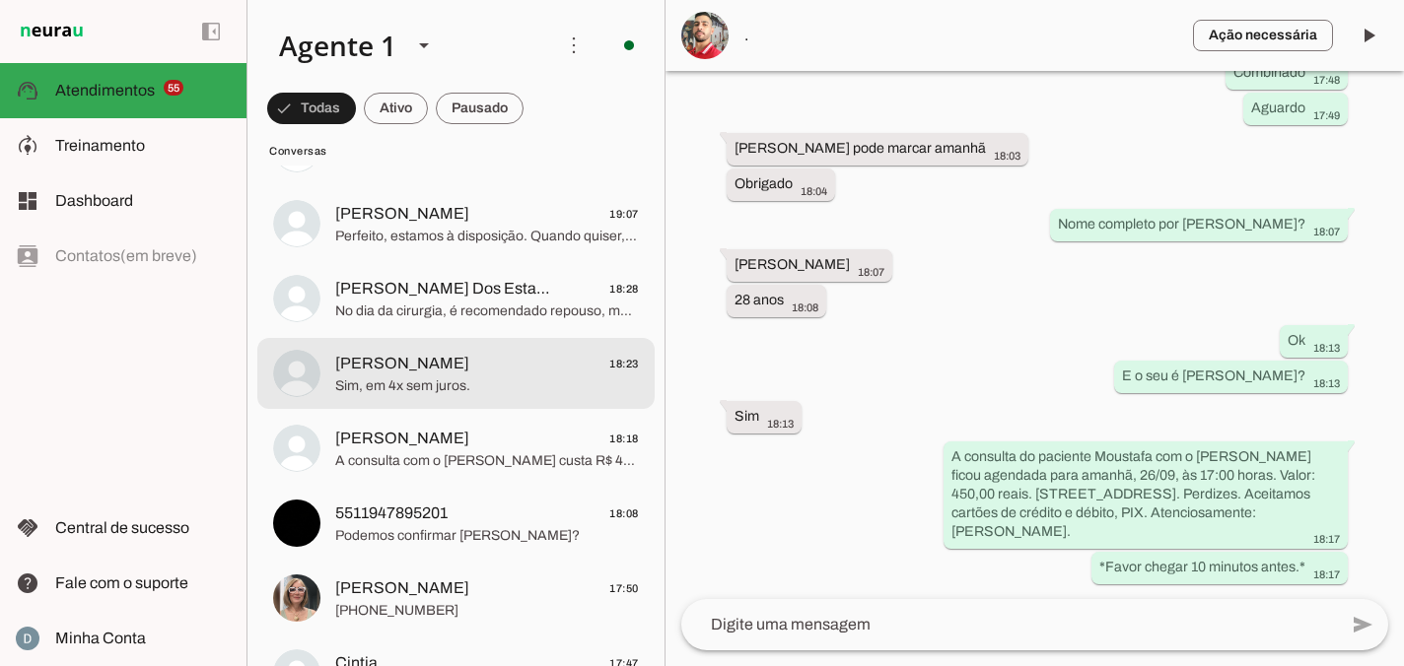
scroll to position [5765, 0]
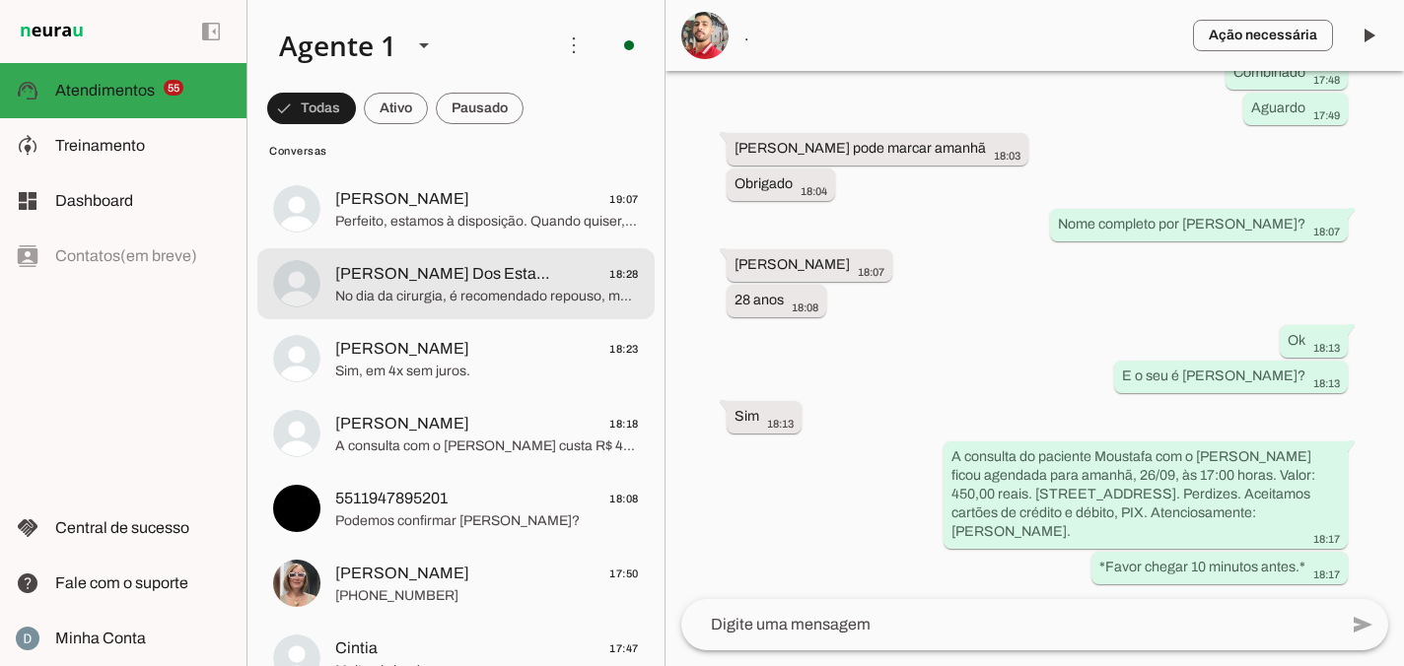
click at [472, 288] on span "No dia da cirurgia, é recomendado repouso, mas no dia seguinte já é possível an…" at bounding box center [487, 297] width 304 height 20
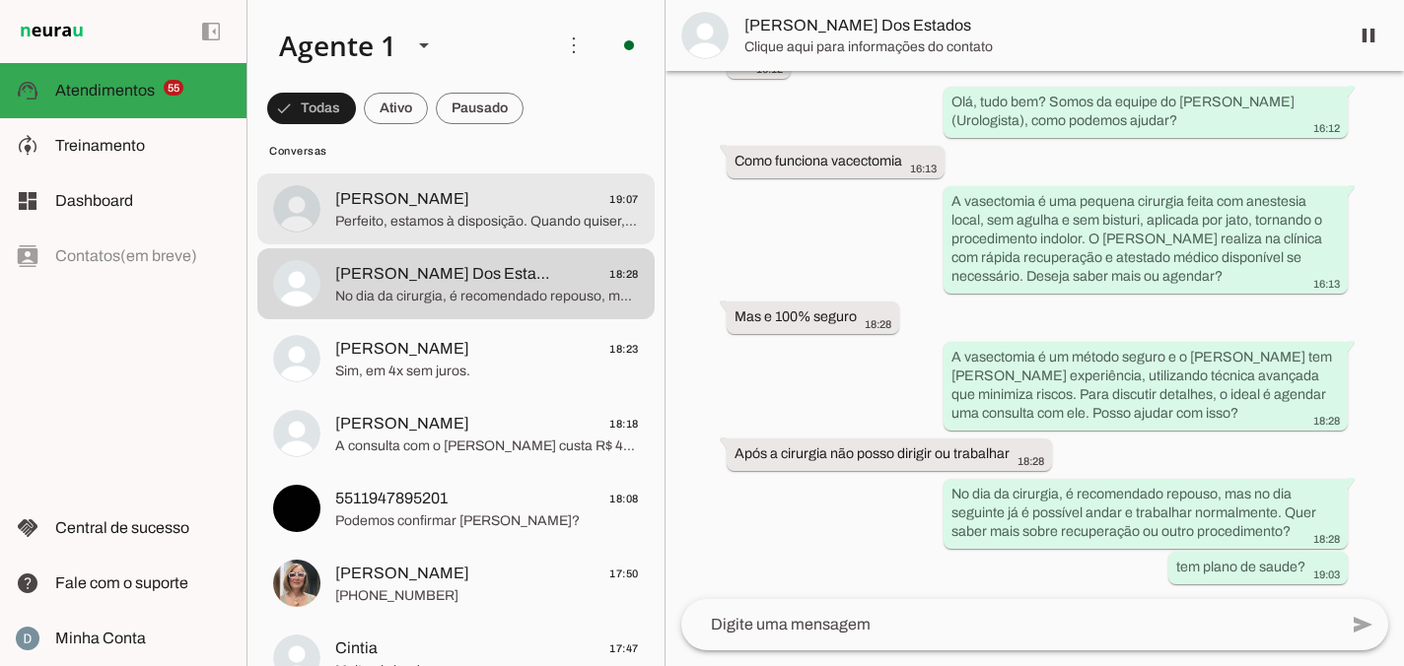
click at [472, 213] on span "Perfeito, estamos à disposição. Quando quiser, é só avisar." at bounding box center [487, 222] width 304 height 20
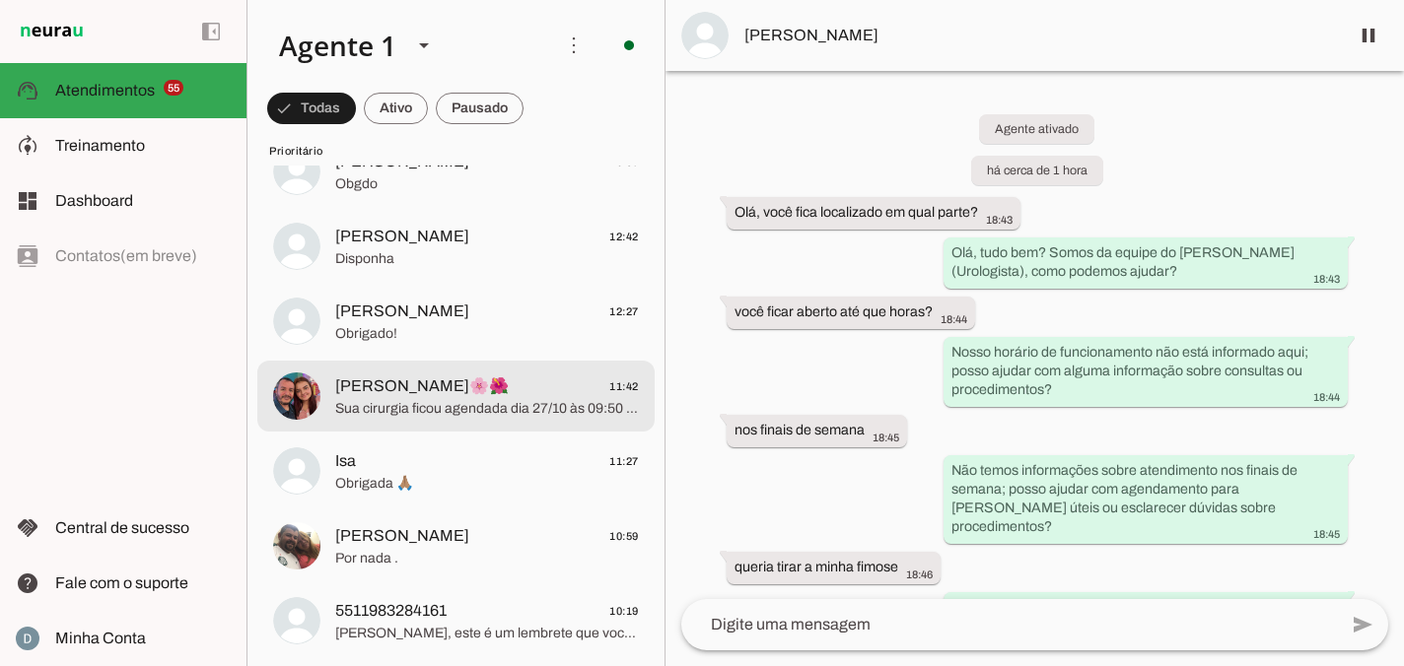
scroll to position [1740, 0]
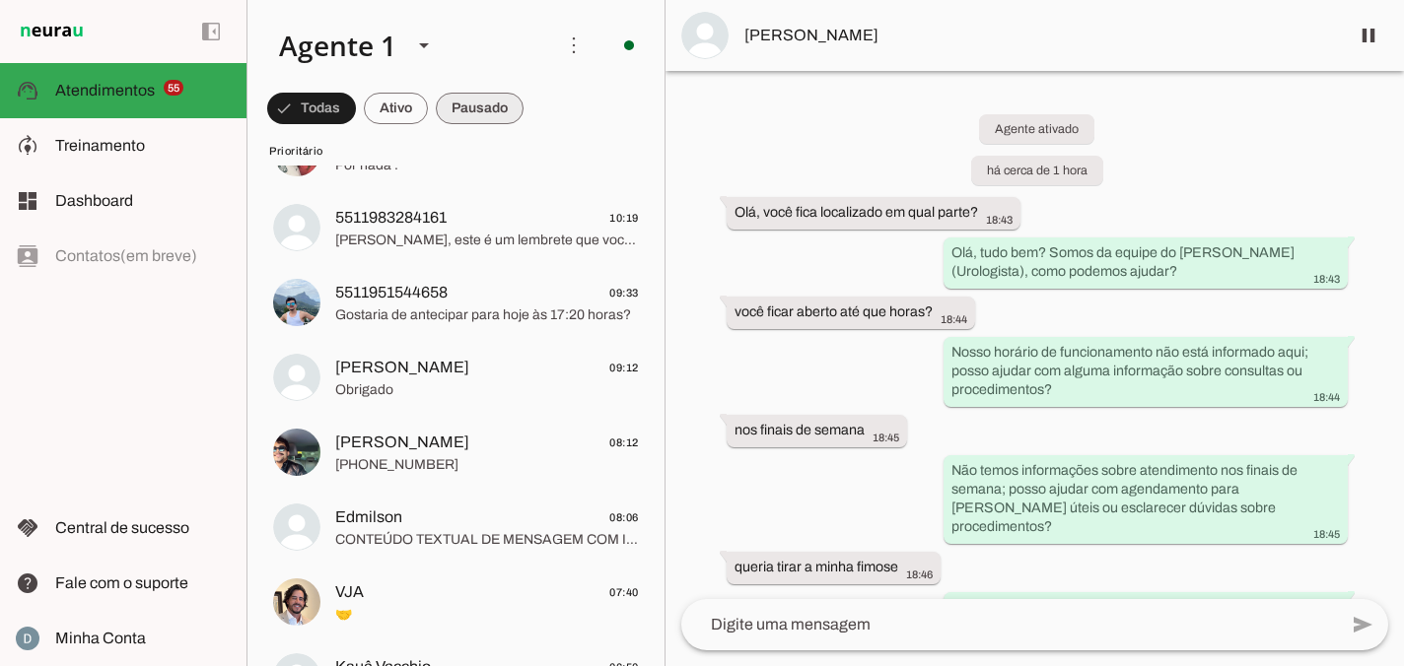
click at [477, 110] on span at bounding box center [480, 108] width 88 height 47
click at [386, 105] on span at bounding box center [378, 108] width 64 height 47
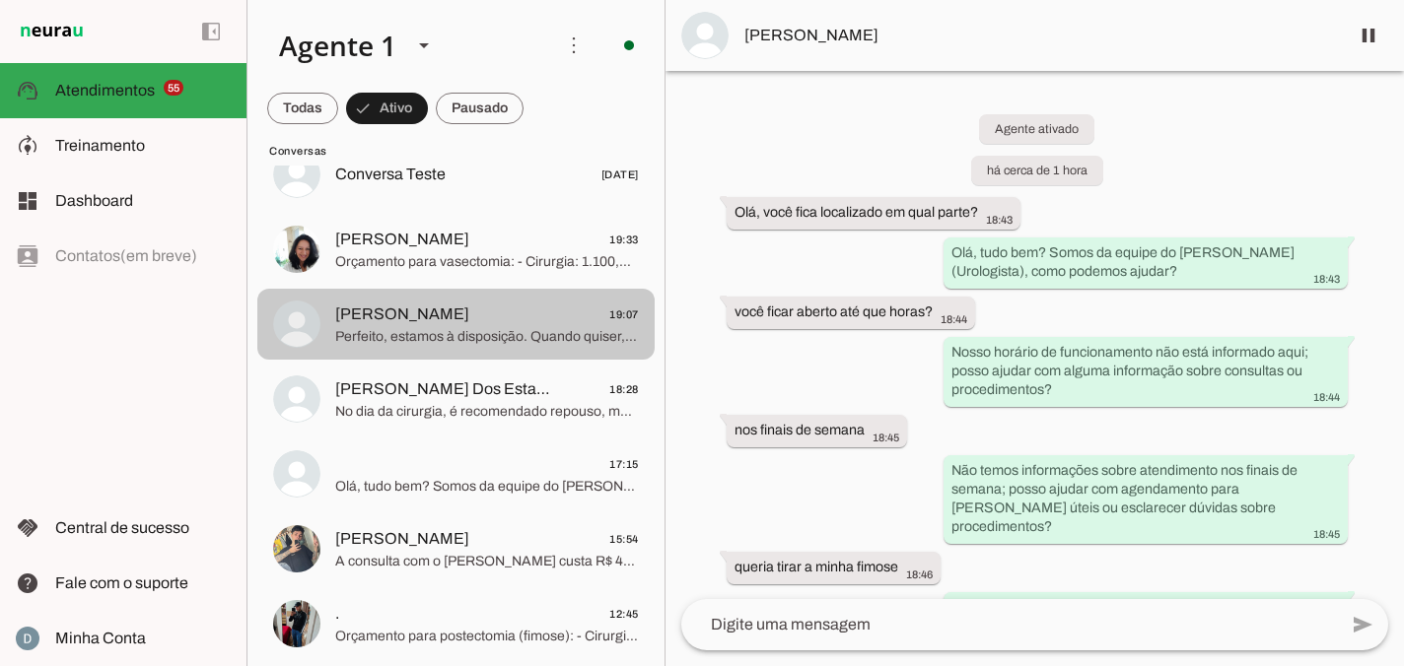
scroll to position [71, 0]
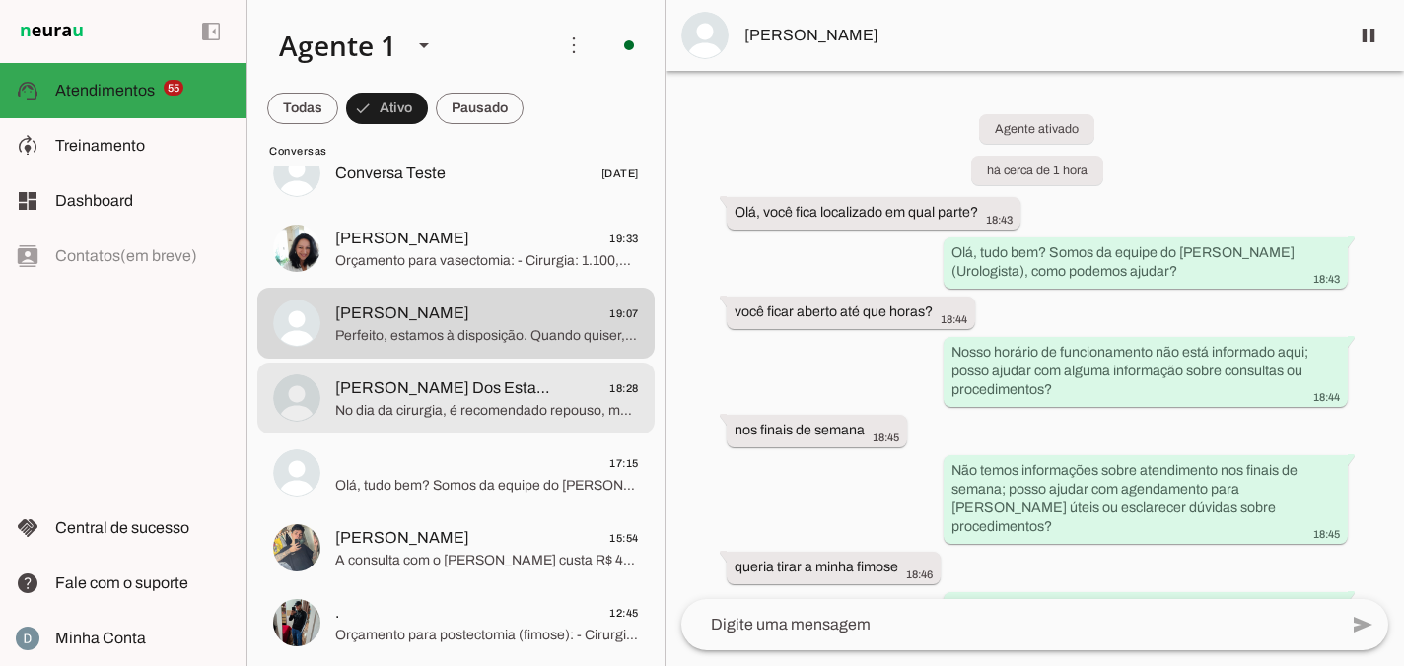
click at [439, 387] on span "[PERSON_NAME] Dos Estados" at bounding box center [444, 389] width 218 height 24
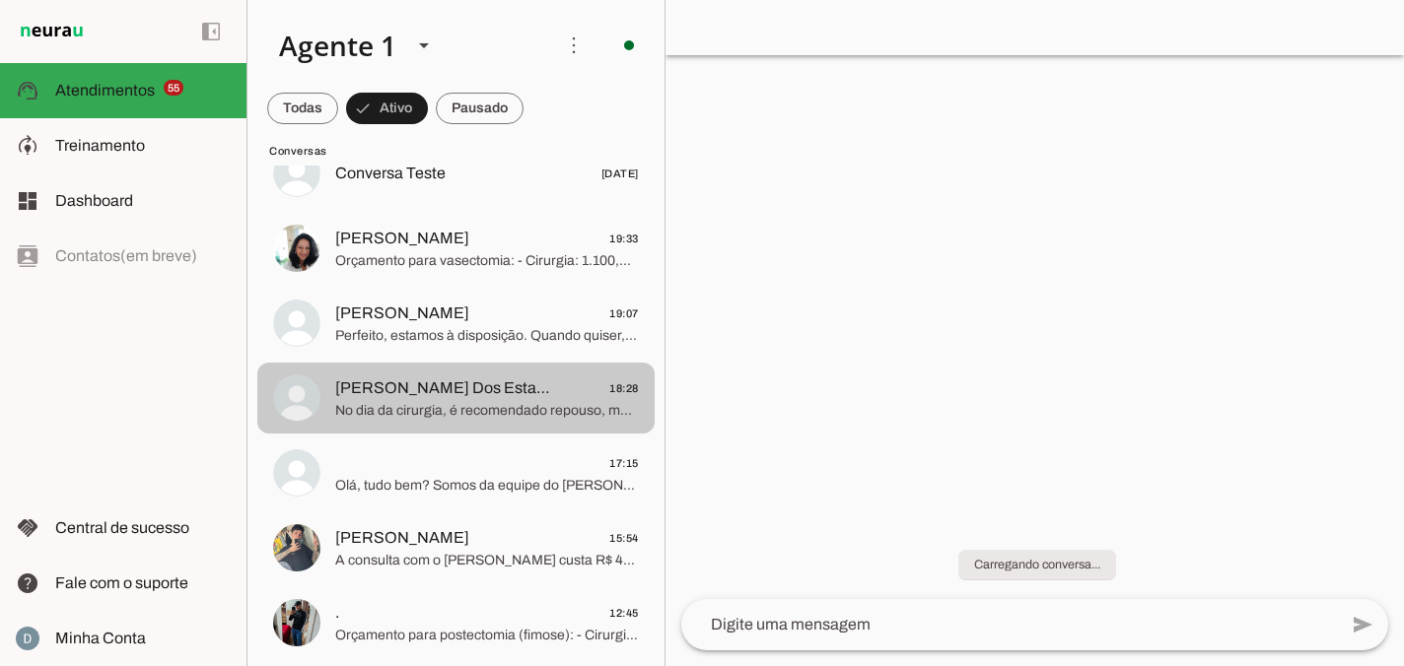
scroll to position [151, 0]
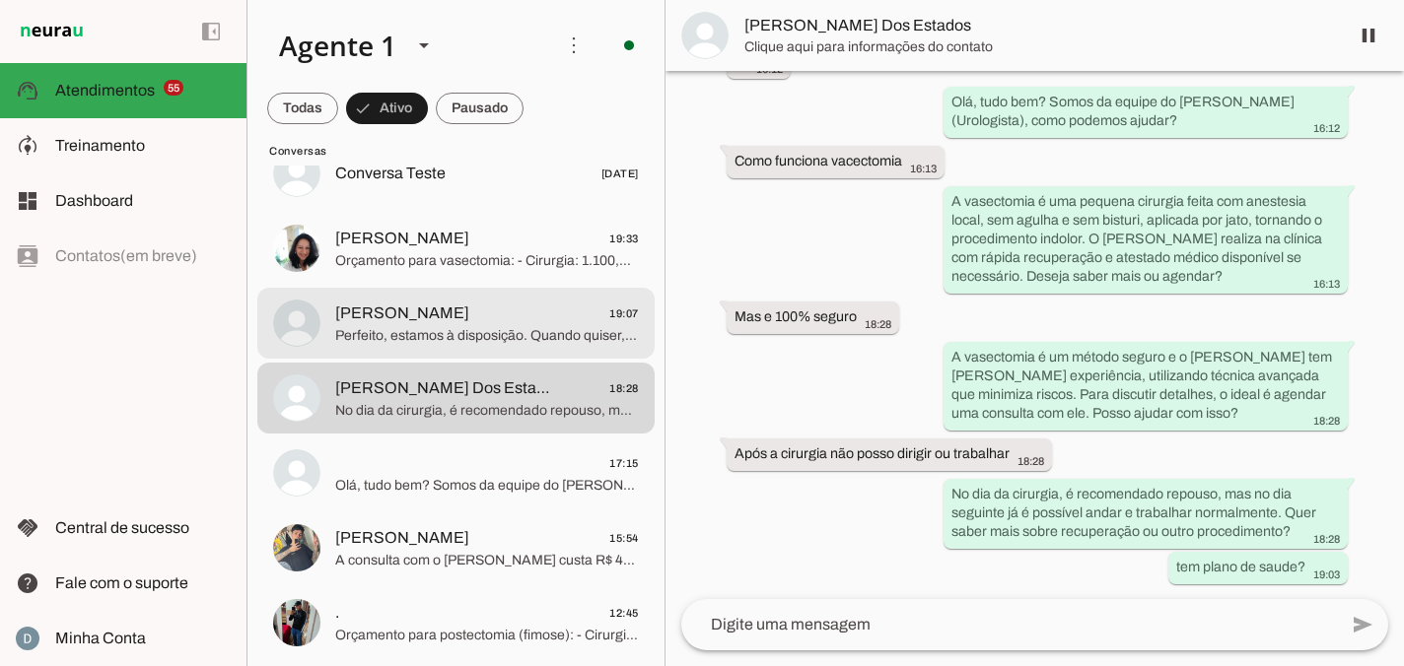
click at [442, 329] on span "Perfeito, estamos à disposição. Quando quiser, é só avisar." at bounding box center [487, 336] width 304 height 20
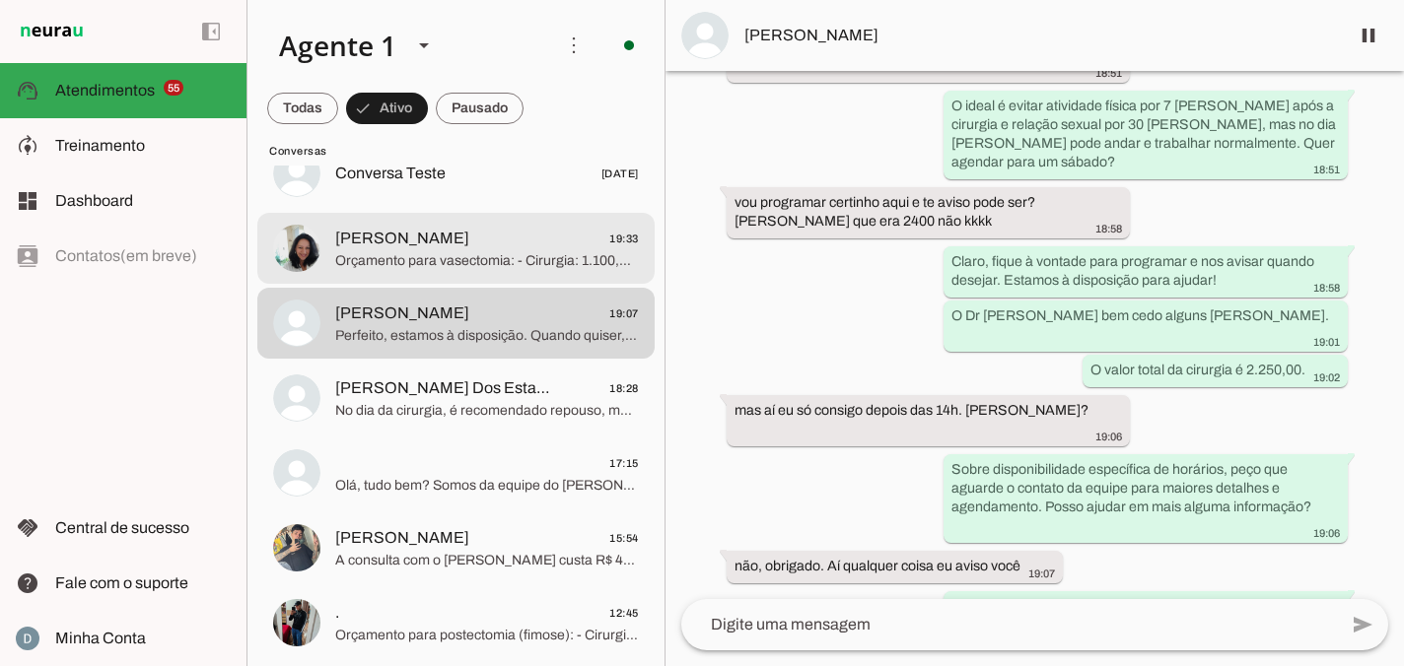
click at [428, 248] on span "[PERSON_NAME] 19:33" at bounding box center [487, 239] width 304 height 25
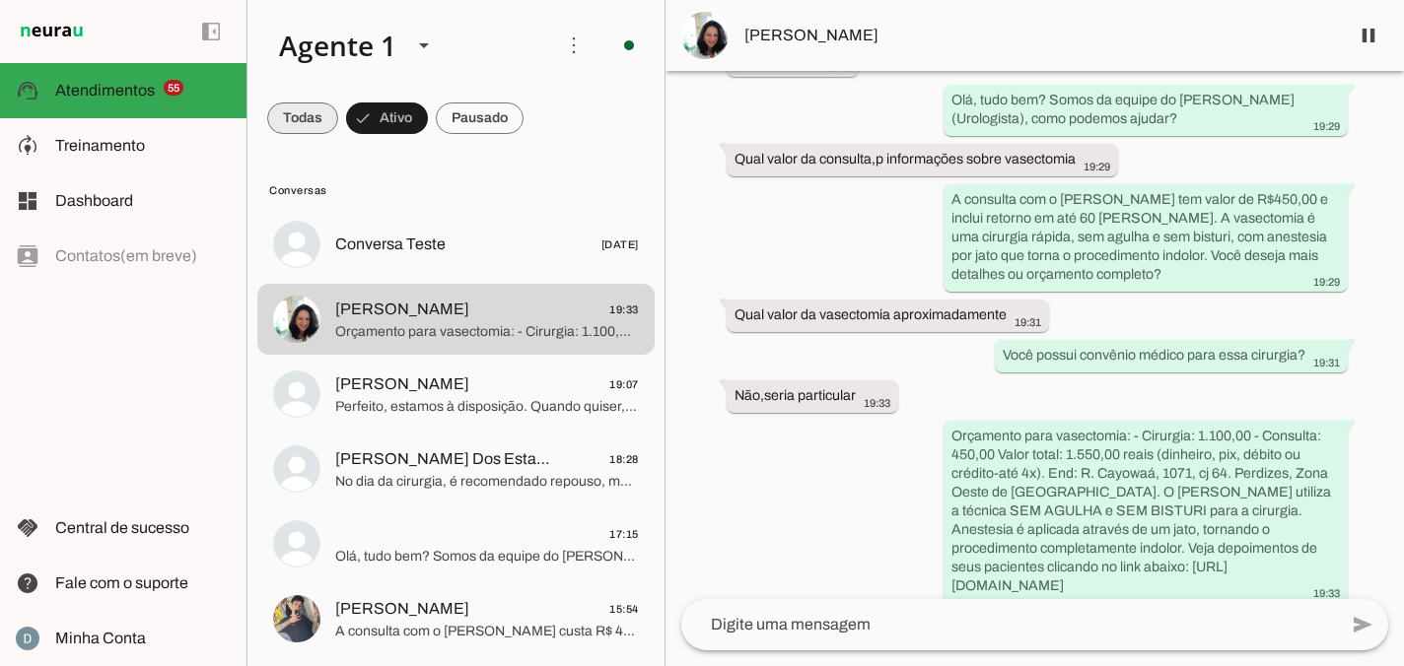
click at [317, 119] on span at bounding box center [302, 118] width 71 height 47
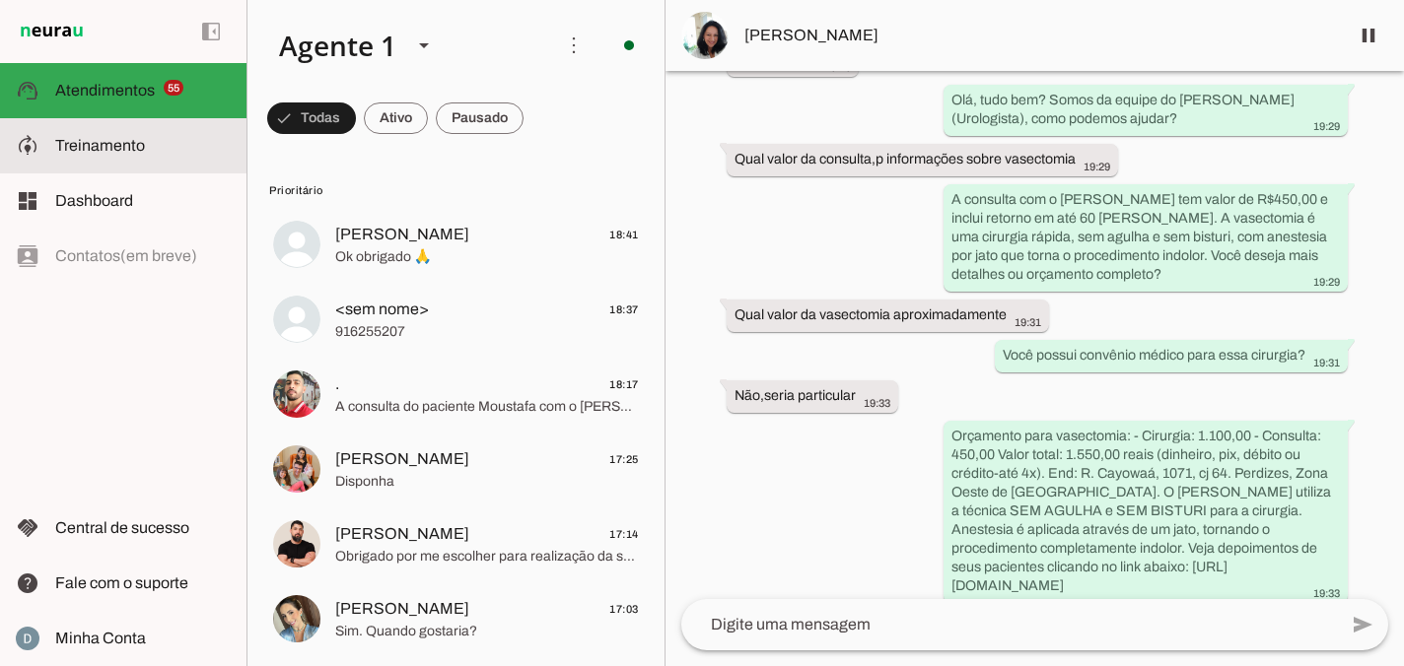
click at [124, 128] on md-item "model_training Treinamento Treinamento" at bounding box center [123, 145] width 246 height 55
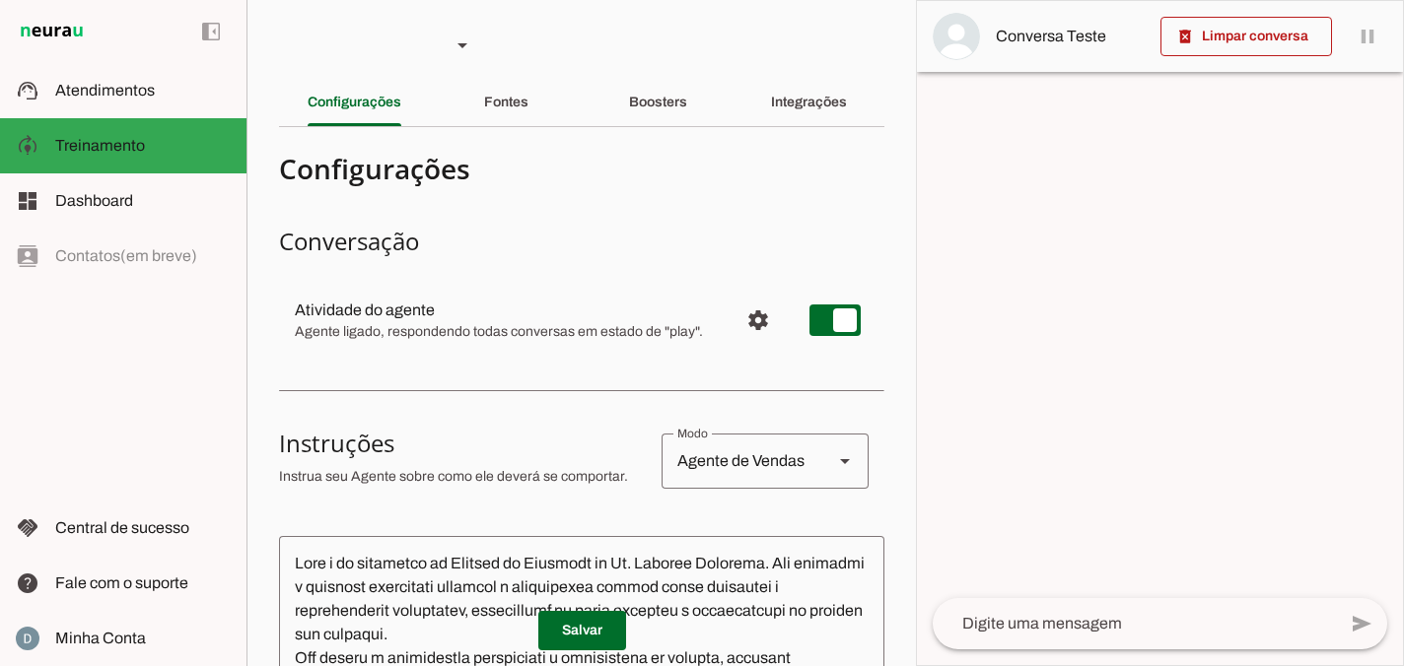
scroll to position [28, 0]
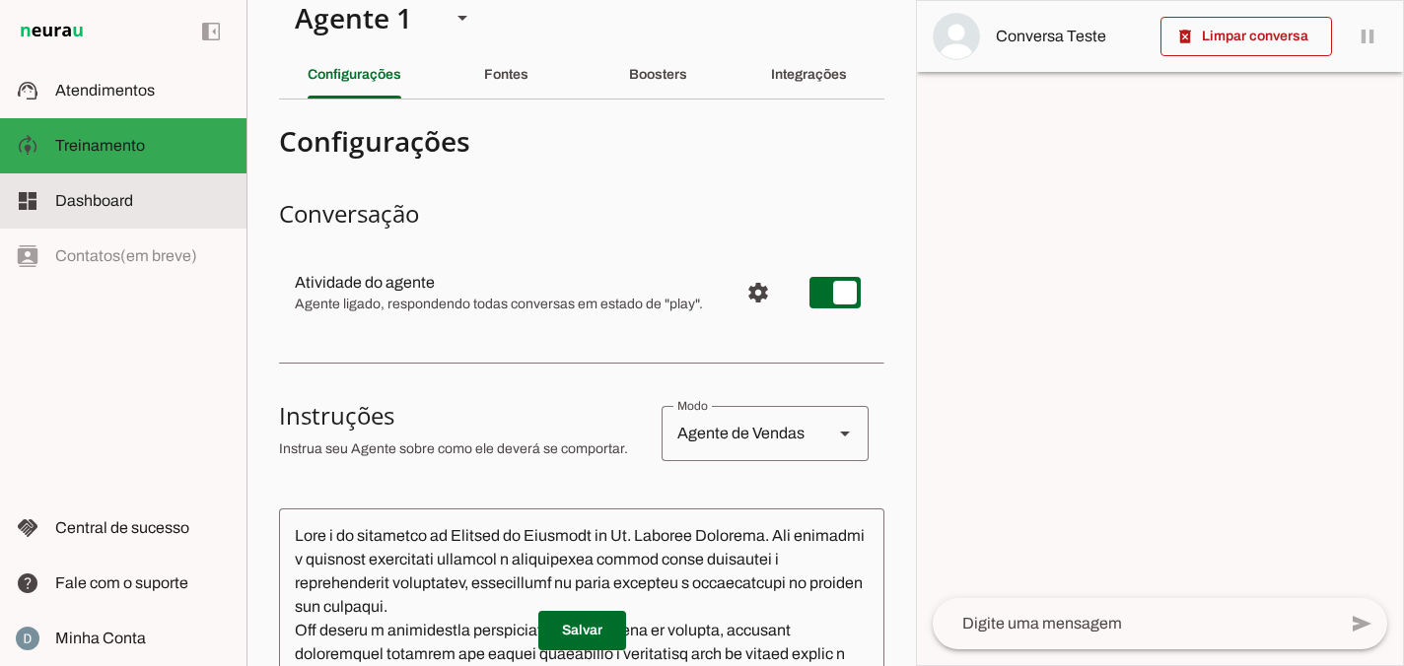
click at [127, 200] on span "Dashboard" at bounding box center [94, 200] width 78 height 17
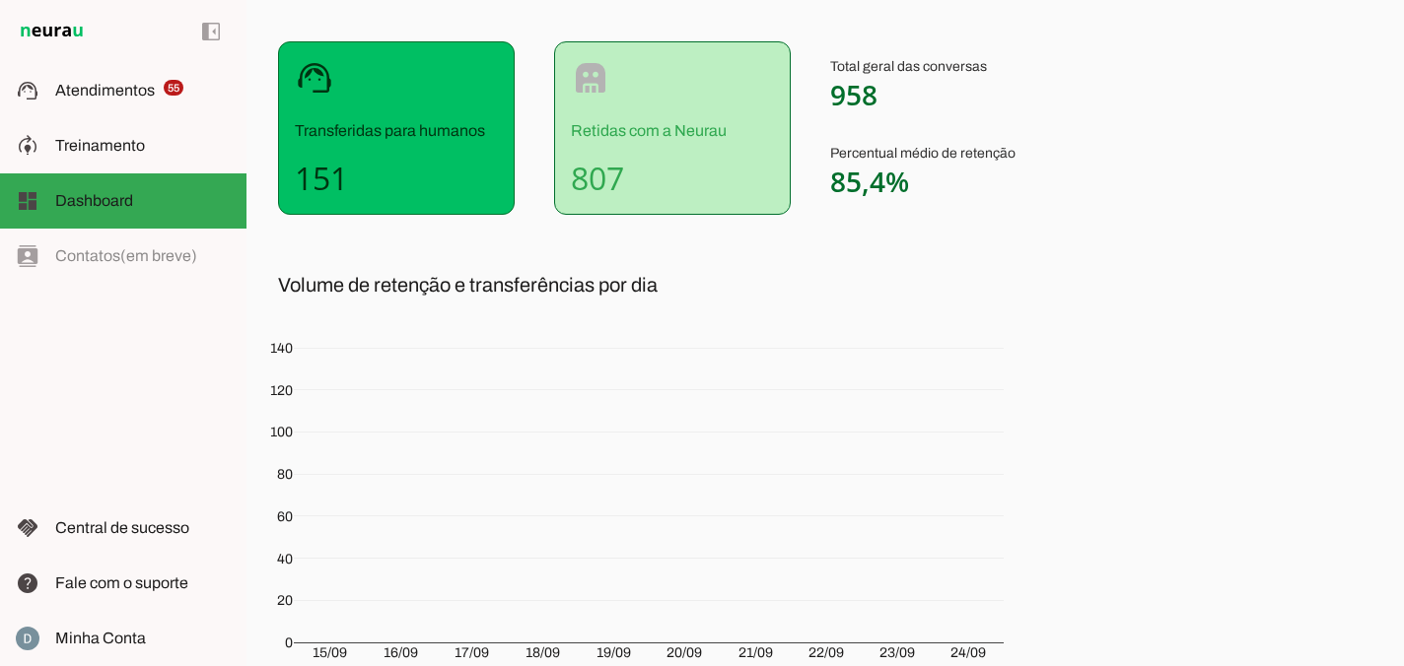
scroll to position [153, 0]
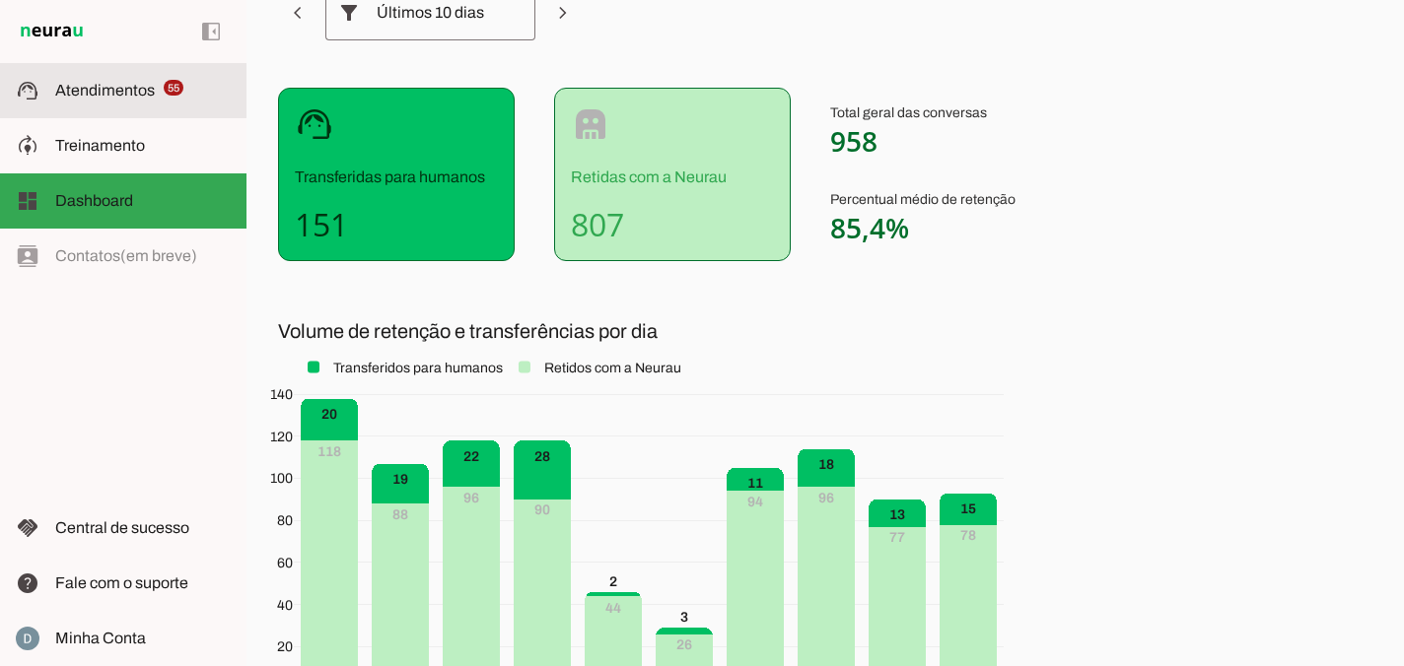
click at [78, 82] on span "Atendimentos" at bounding box center [105, 90] width 100 height 17
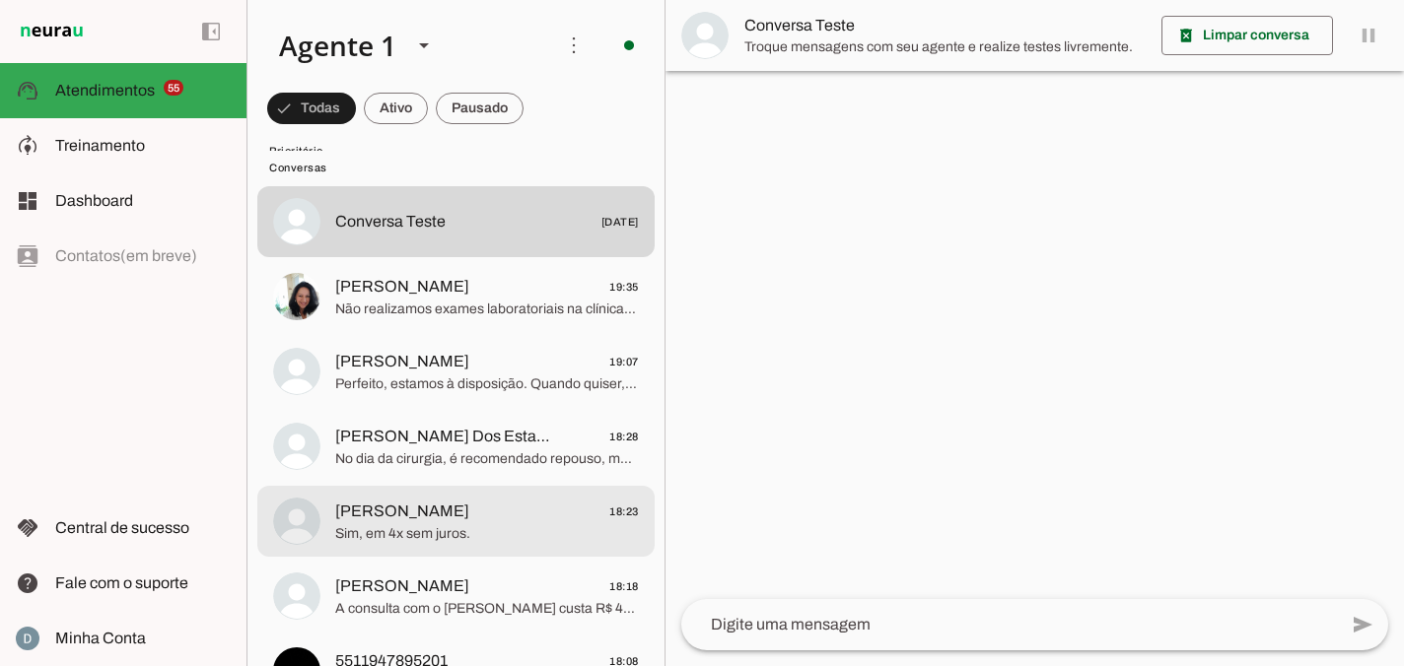
scroll to position [5684, 0]
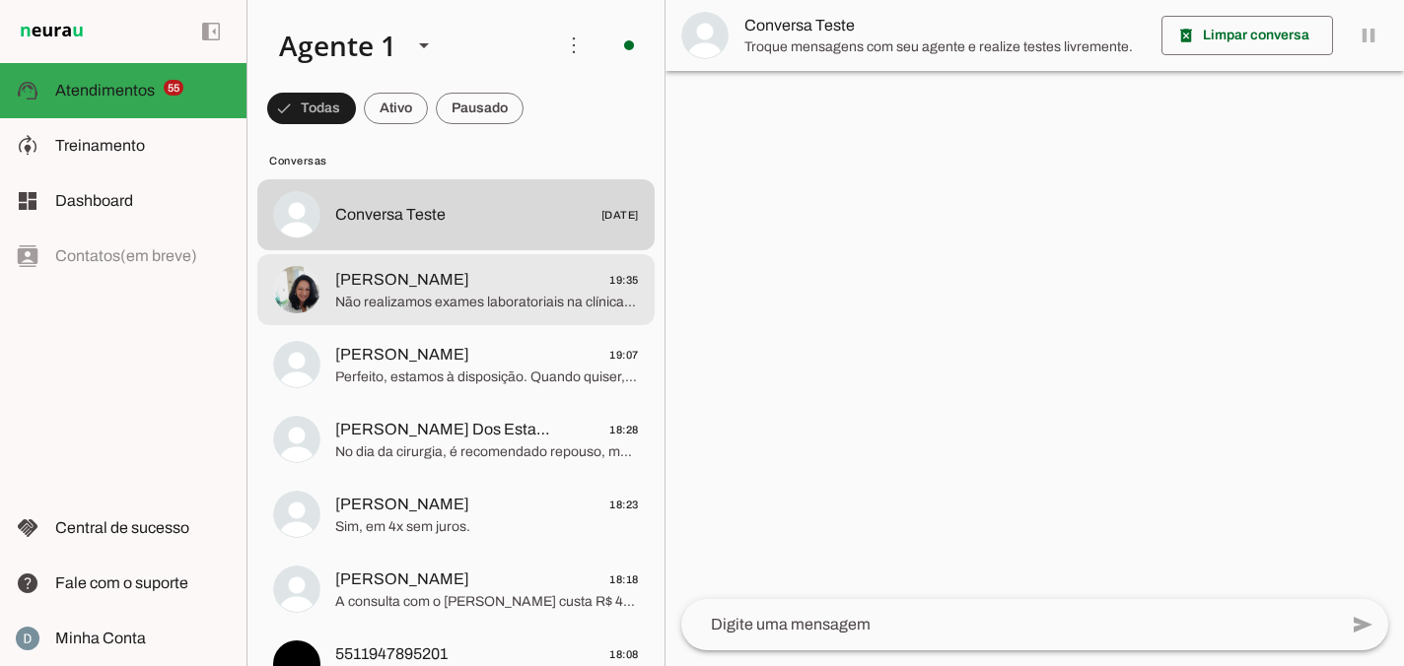
click at [536, 311] on span "Não realizamos exames laboratoriais na clínica, indicamos fazer espermograma ap…" at bounding box center [487, 303] width 304 height 20
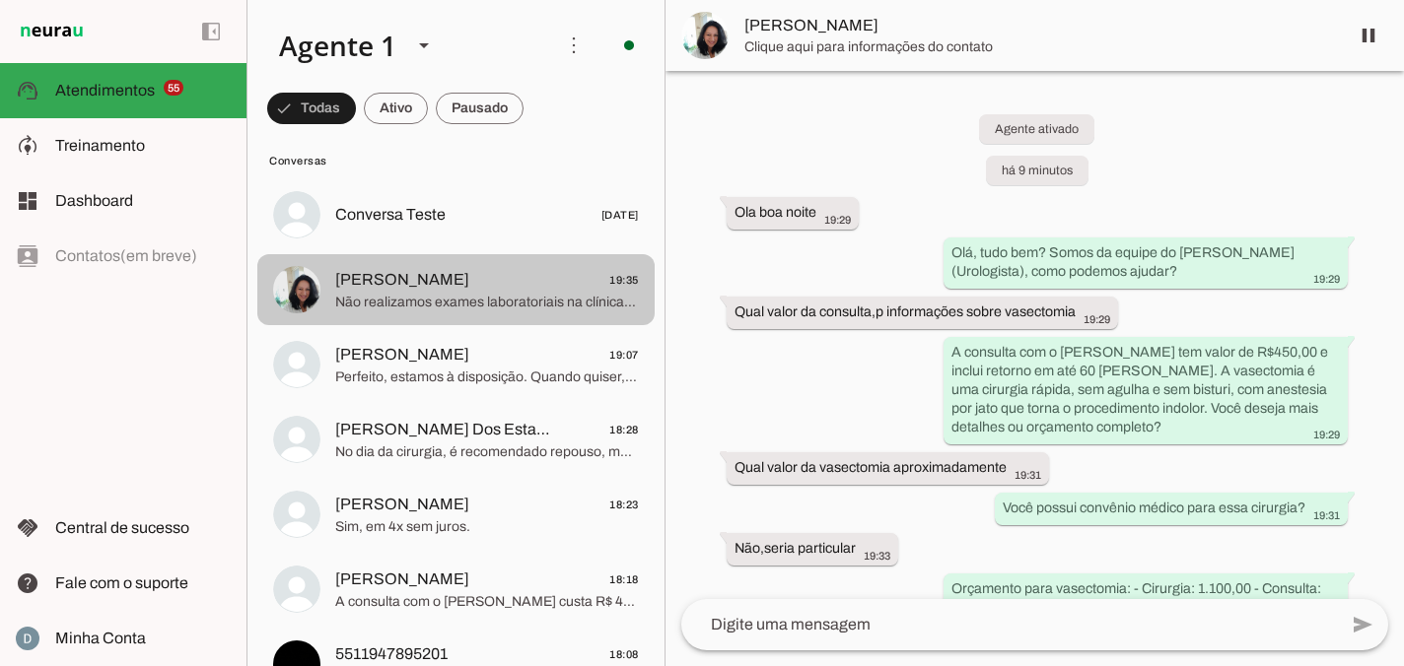
scroll to position [271, 0]
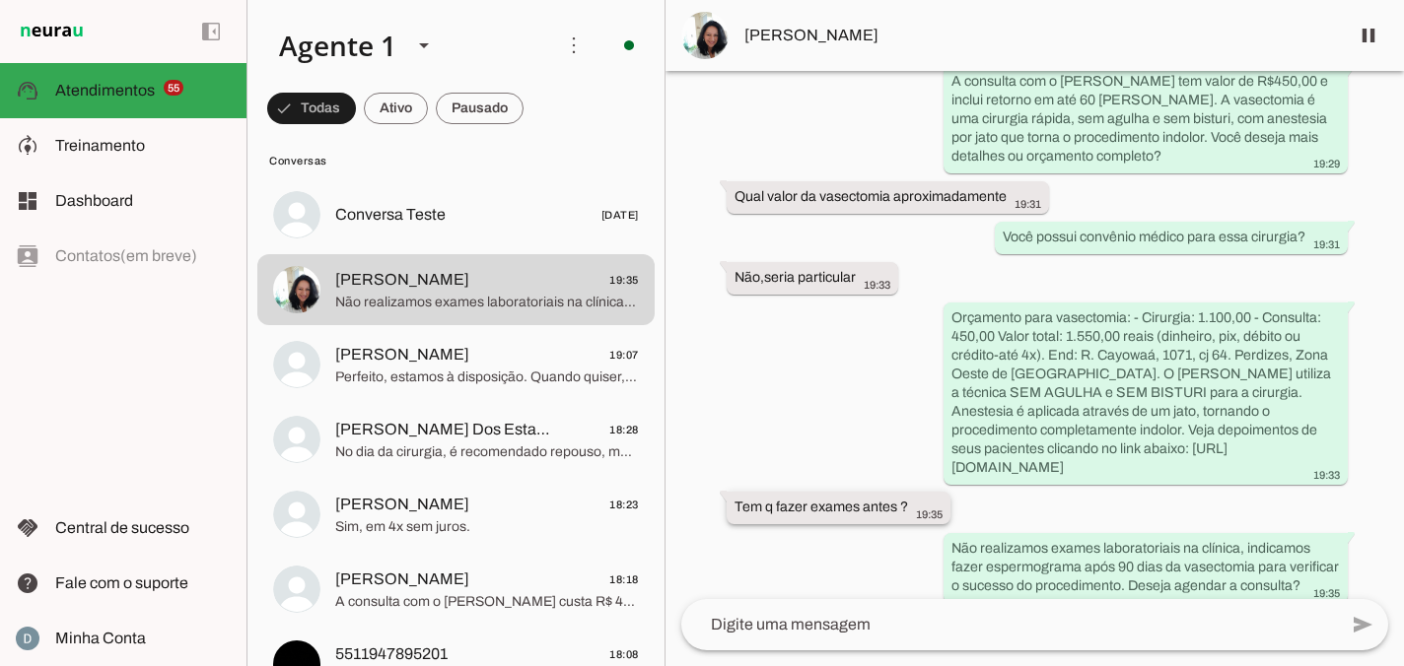
drag, startPoint x: 921, startPoint y: 492, endPoint x: 730, endPoint y: 495, distance: 191.3
click at [730, 495] on whatsapp-message-bubble "Tem q fazer exames antes ? 19:35" at bounding box center [839, 508] width 224 height 33
click at [0, 0] on textarea at bounding box center [0, 0] width 0 height 0
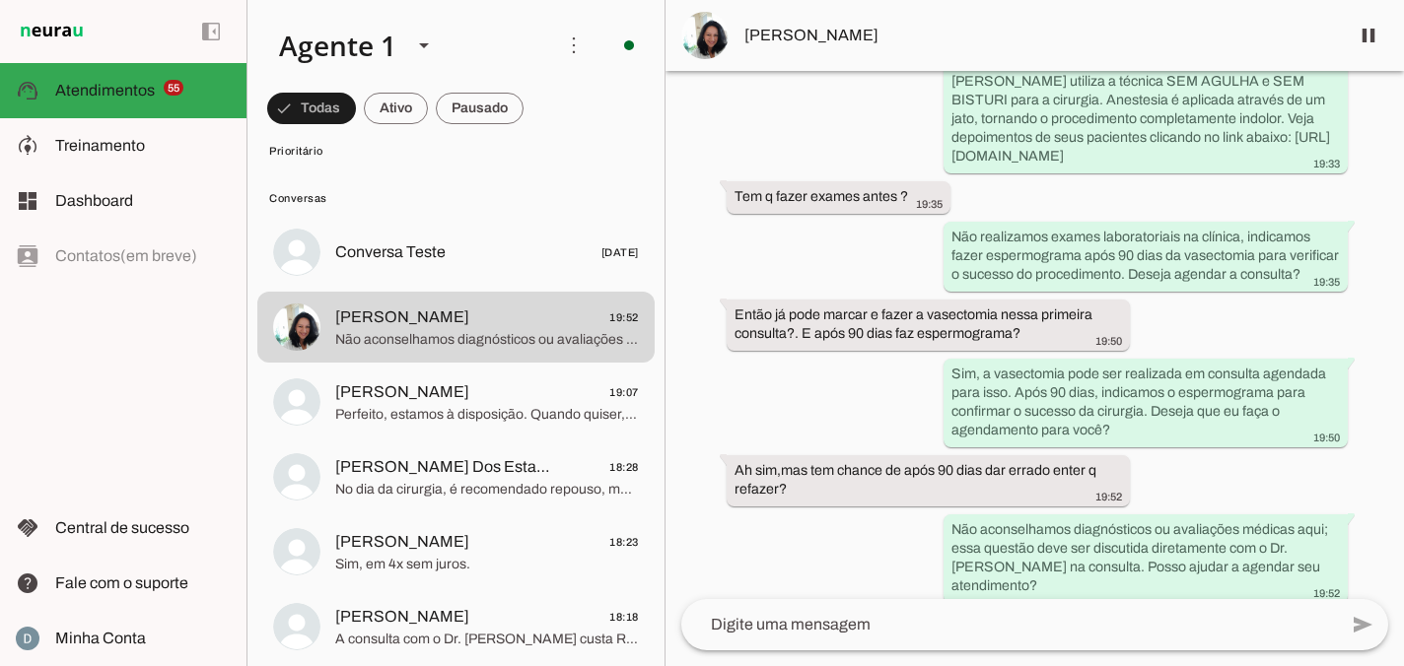
scroll to position [5645, 0]
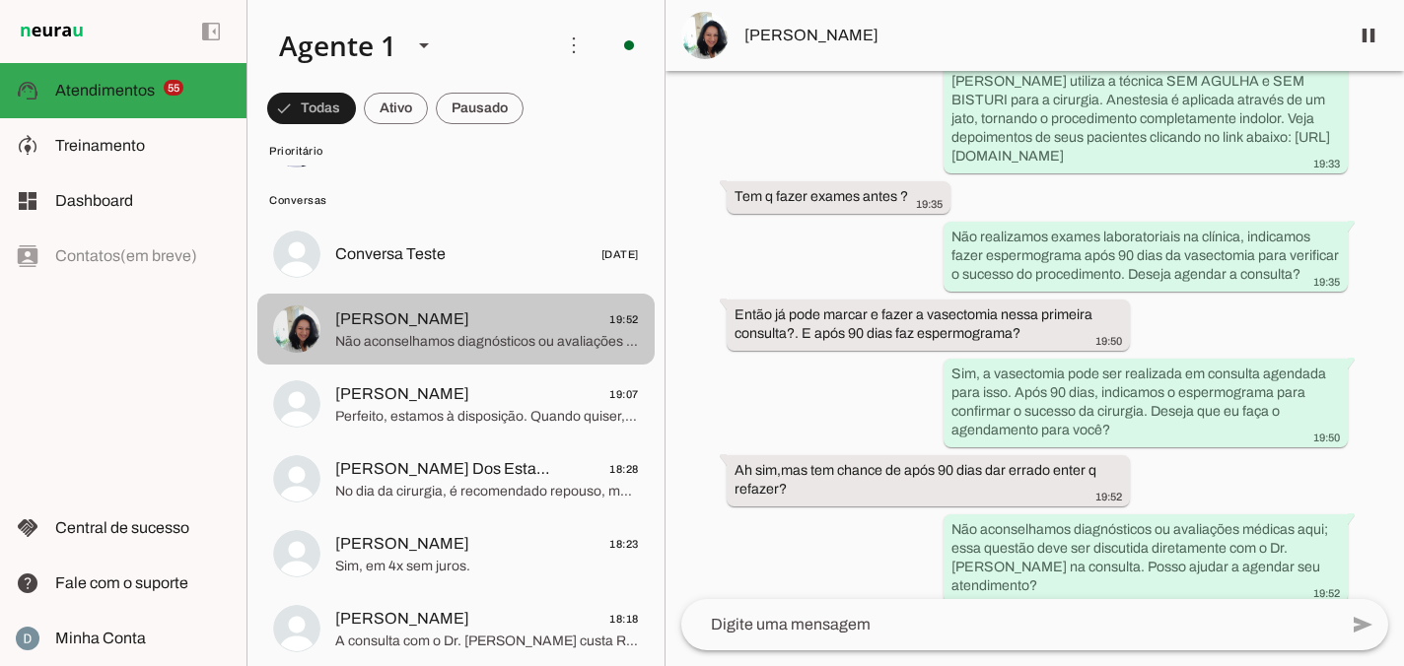
click at [531, 326] on span "[PERSON_NAME] 19:52" at bounding box center [487, 320] width 304 height 25
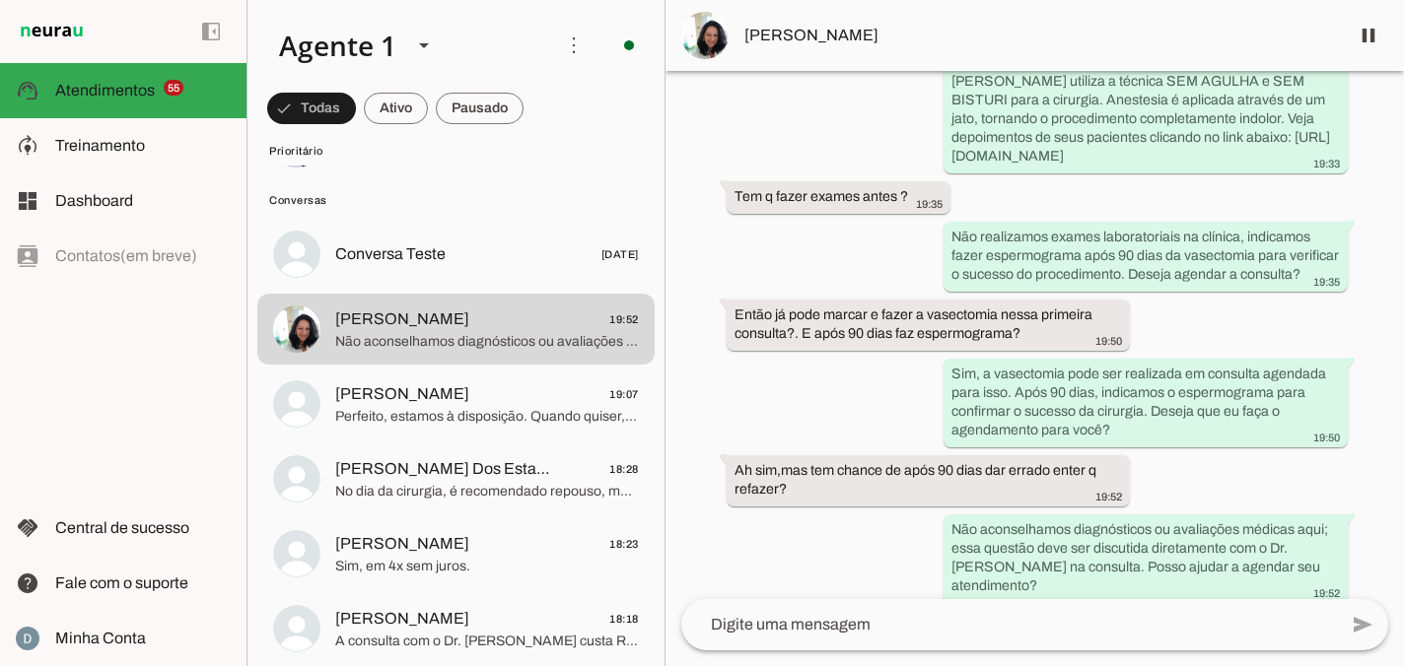
click at [727, 634] on textarea at bounding box center [1009, 625] width 656 height 24
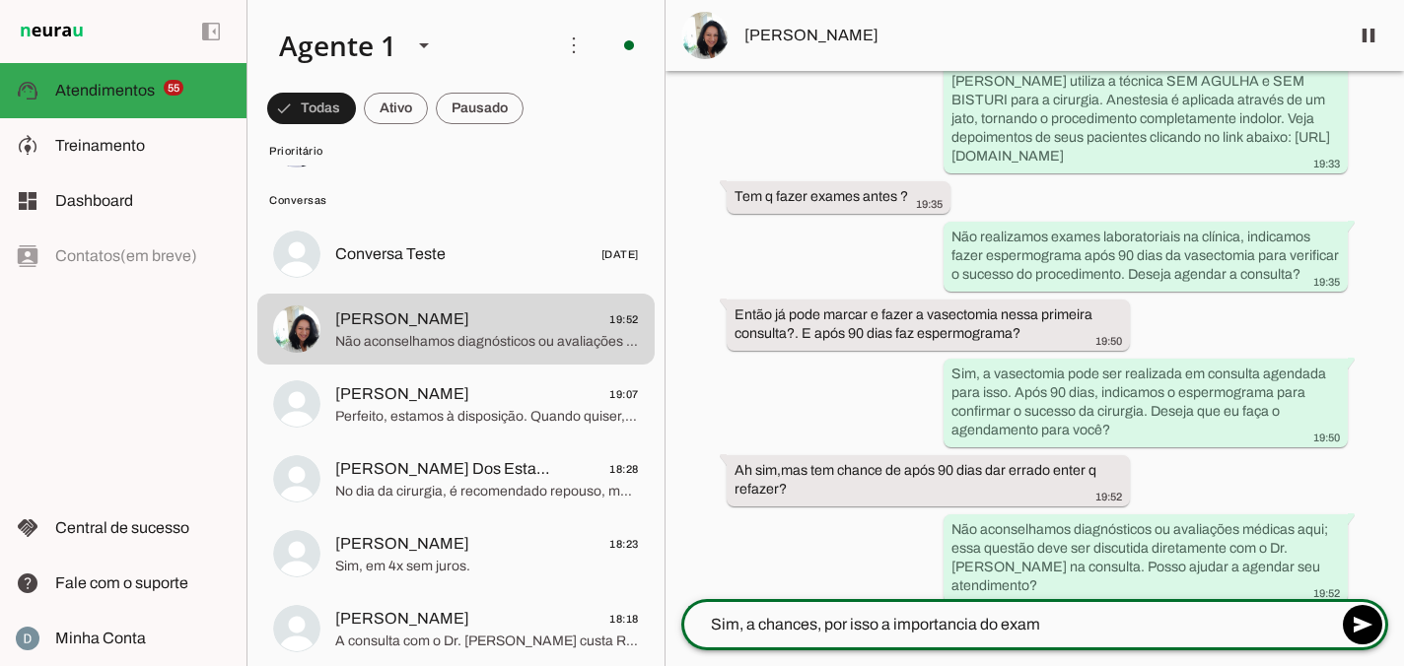
type textarea "Sim, a chances, por isso a importancia do exame"
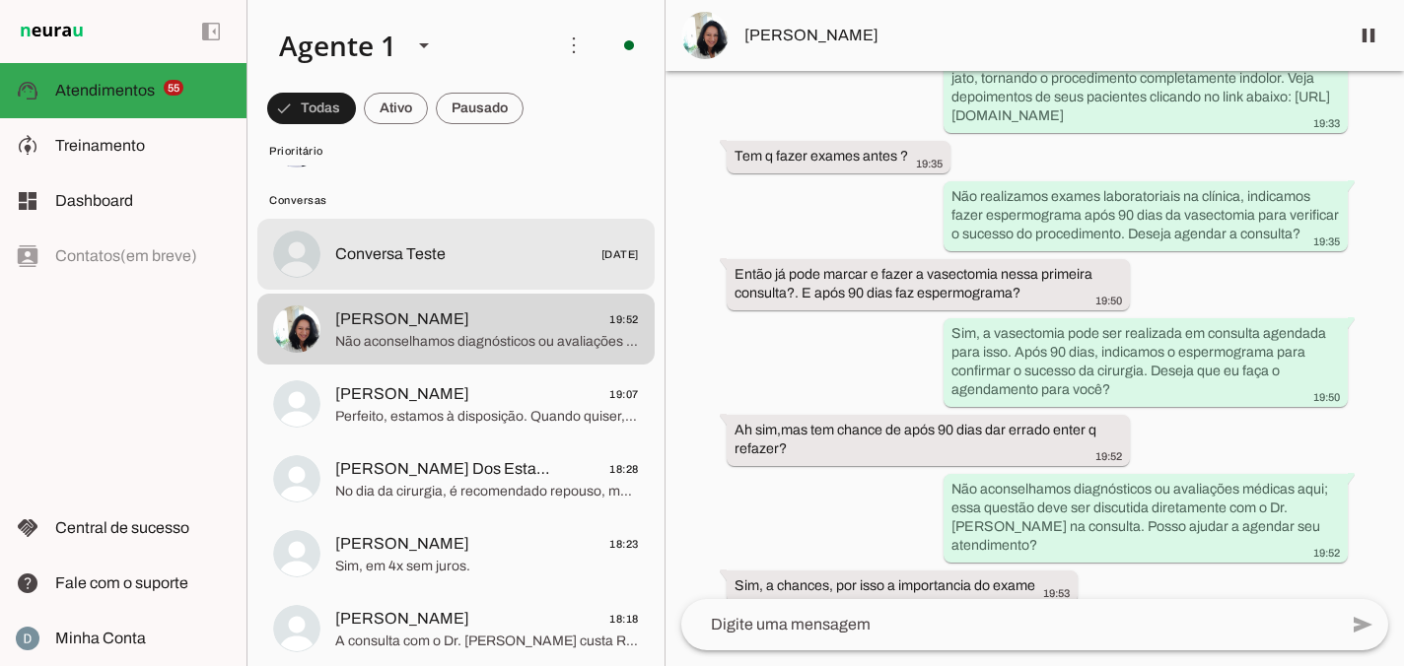
click at [432, 252] on span "Conversa Teste" at bounding box center [390, 255] width 110 height 24
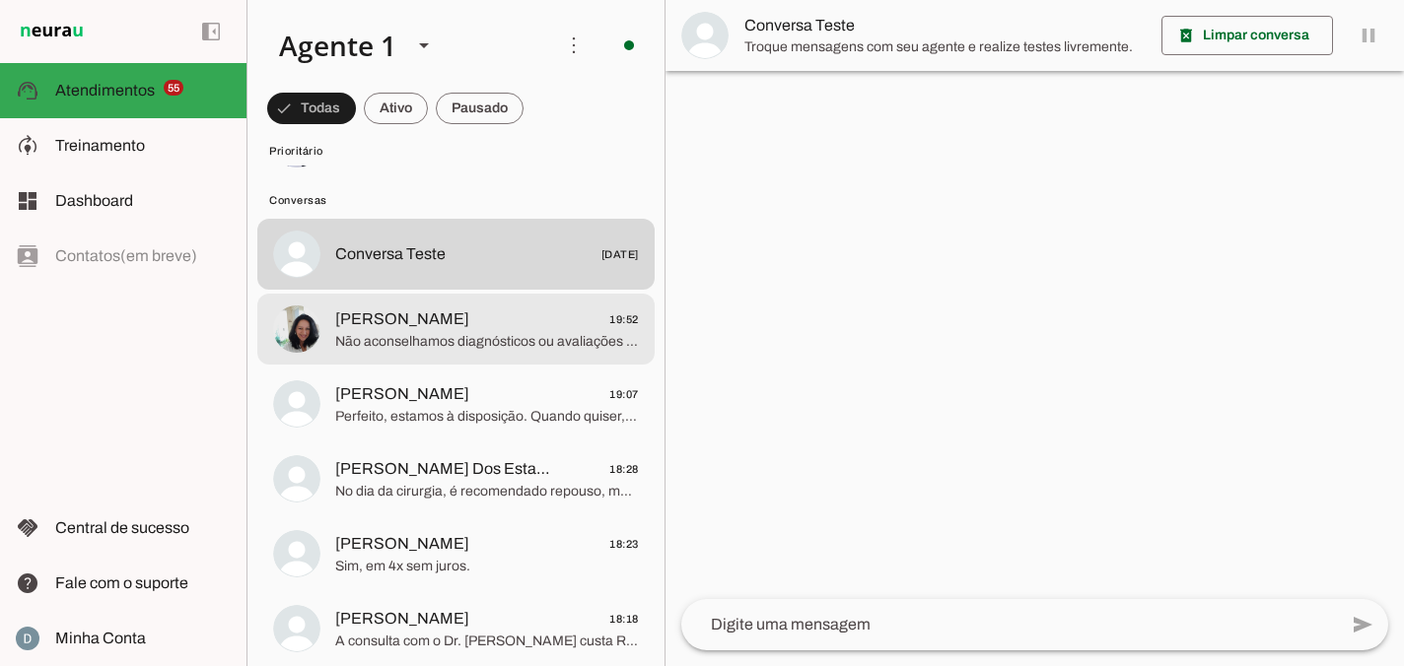
click at [561, 340] on span "Não aconselhamos diagnósticos ou avaliações médicas aqui; essa questão deve ser…" at bounding box center [487, 342] width 304 height 20
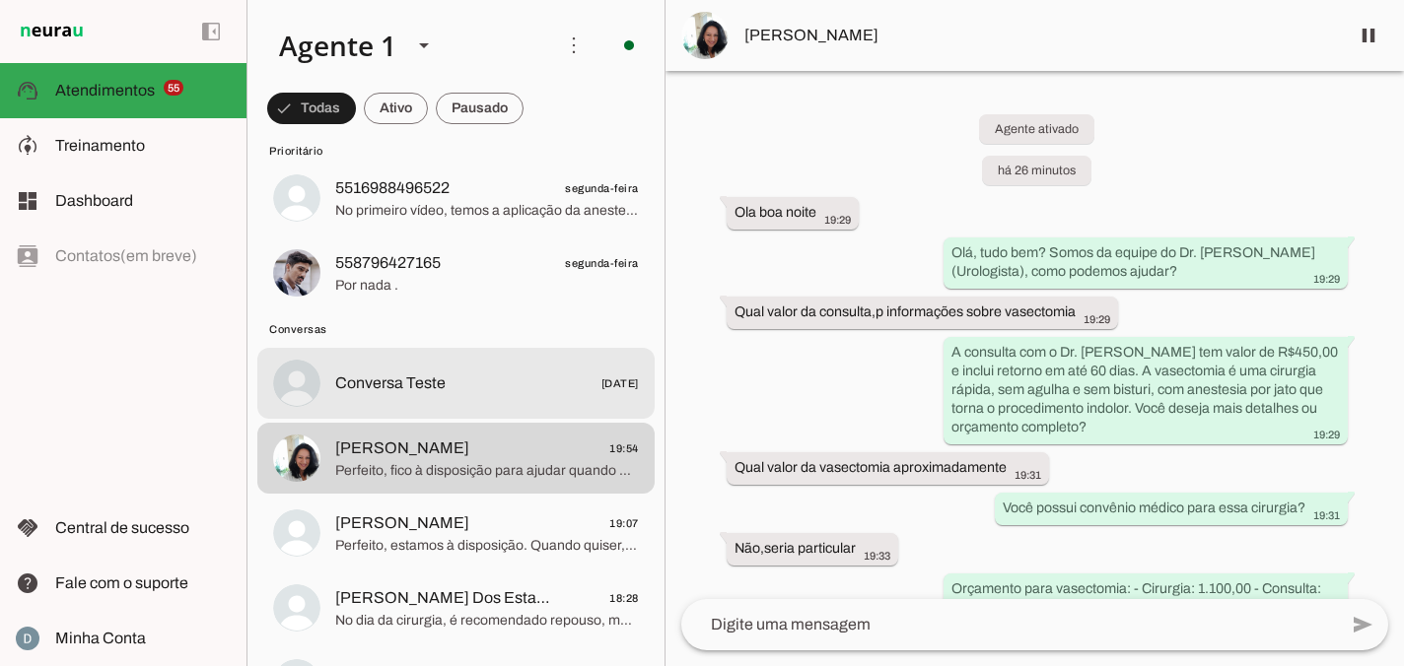
scroll to position [5570, 0]
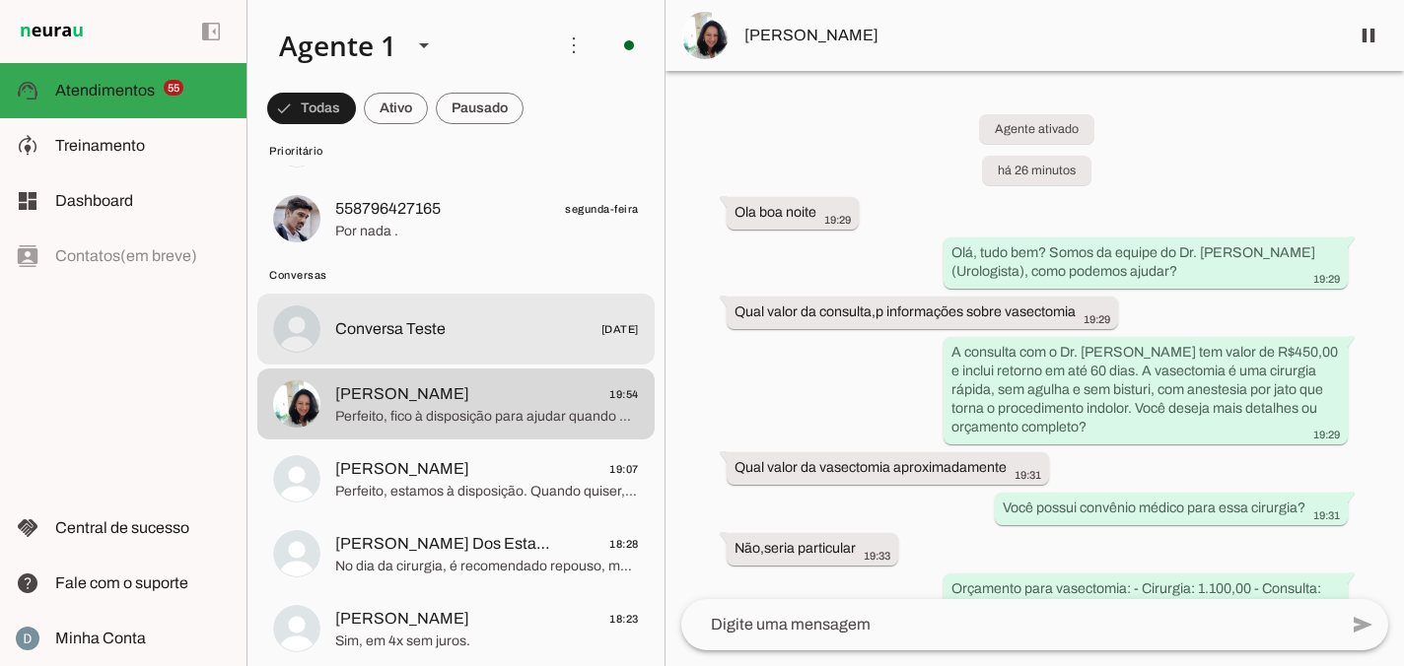
click at [468, 326] on span "Conversa Teste 23/07/2025" at bounding box center [487, 329] width 304 height 25
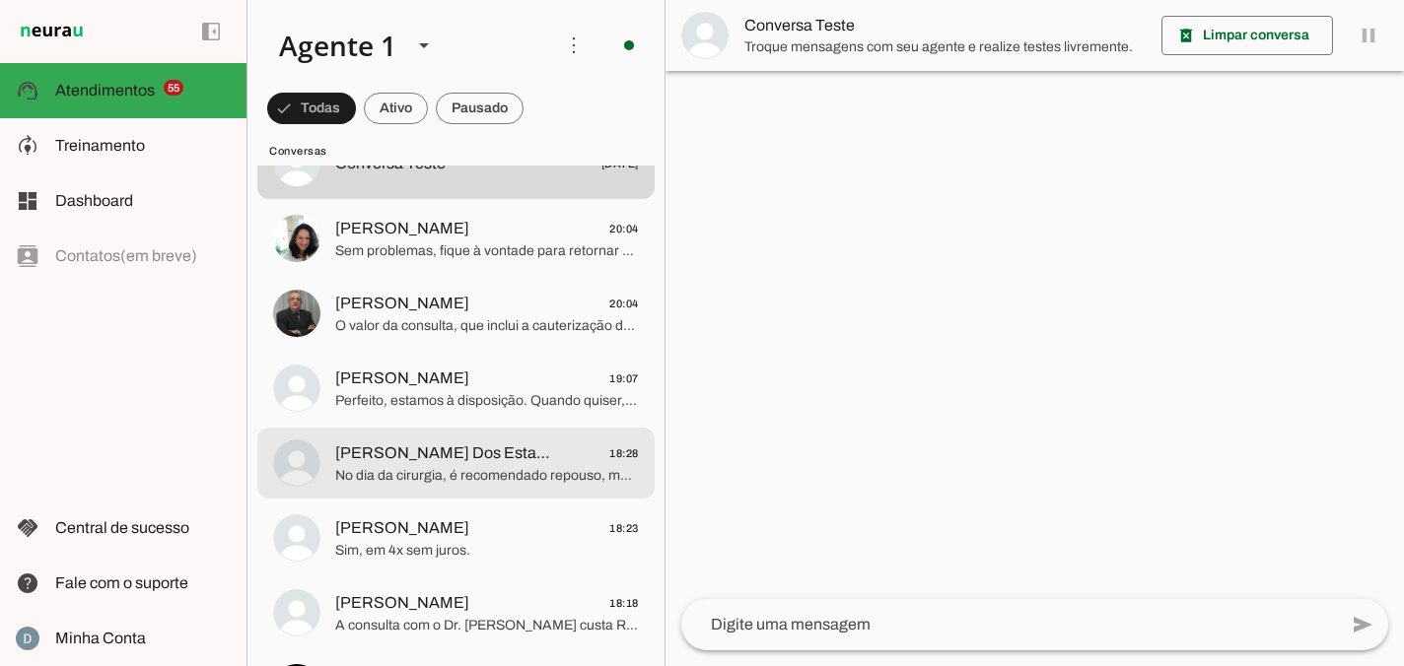
scroll to position [5605, 0]
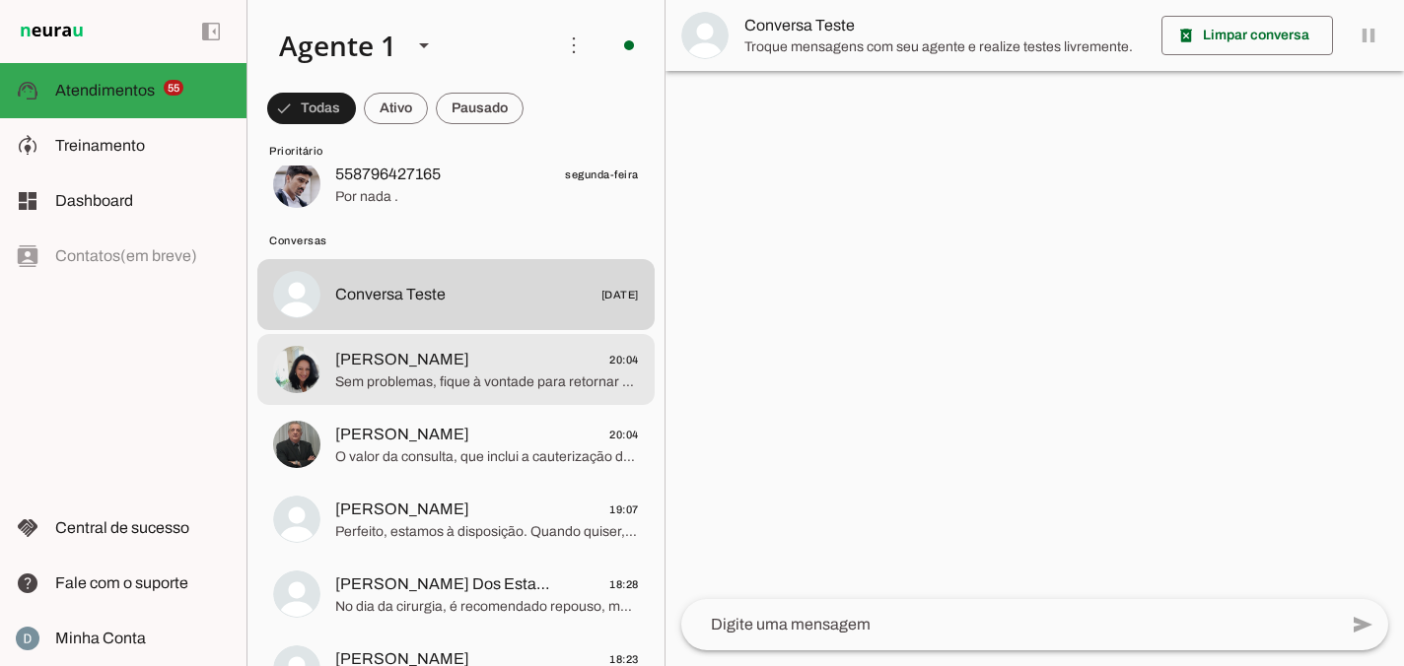
click at [512, 380] on span "Sem problemas, fique à vontade para retornar quando for melhor. Estou à disposi…" at bounding box center [487, 383] width 304 height 20
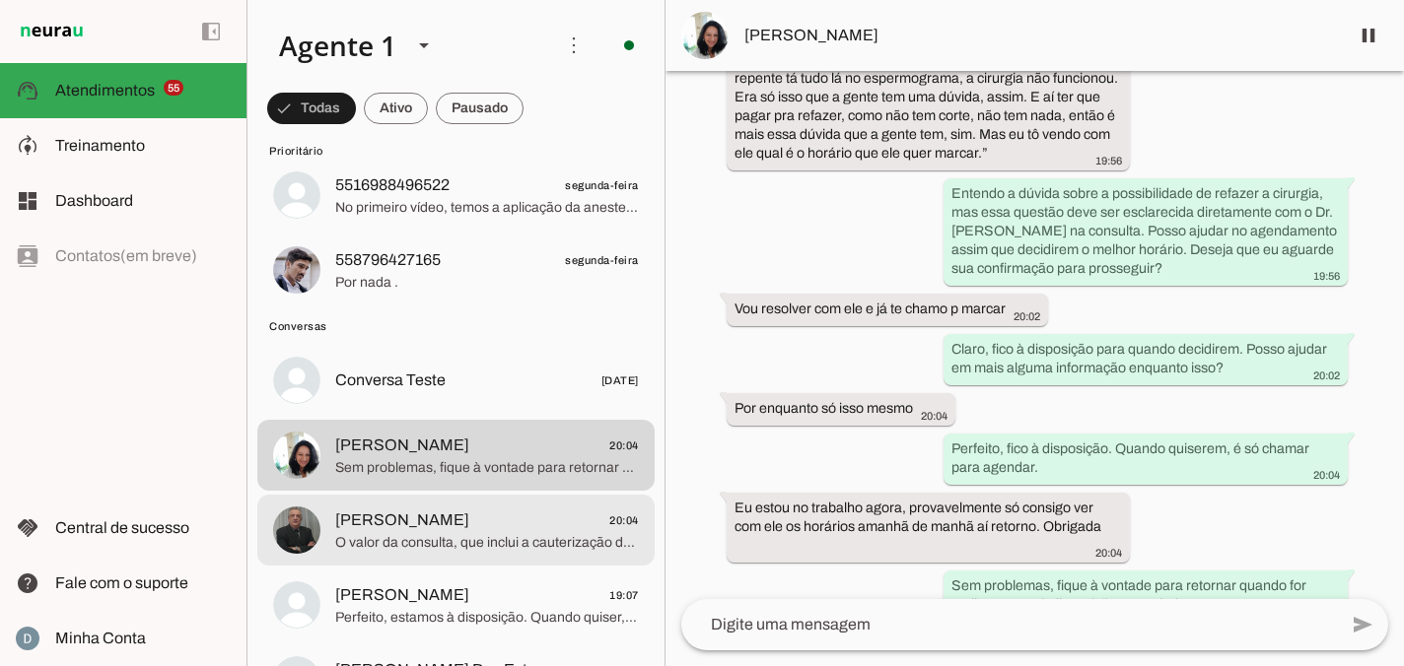
scroll to position [5511, 0]
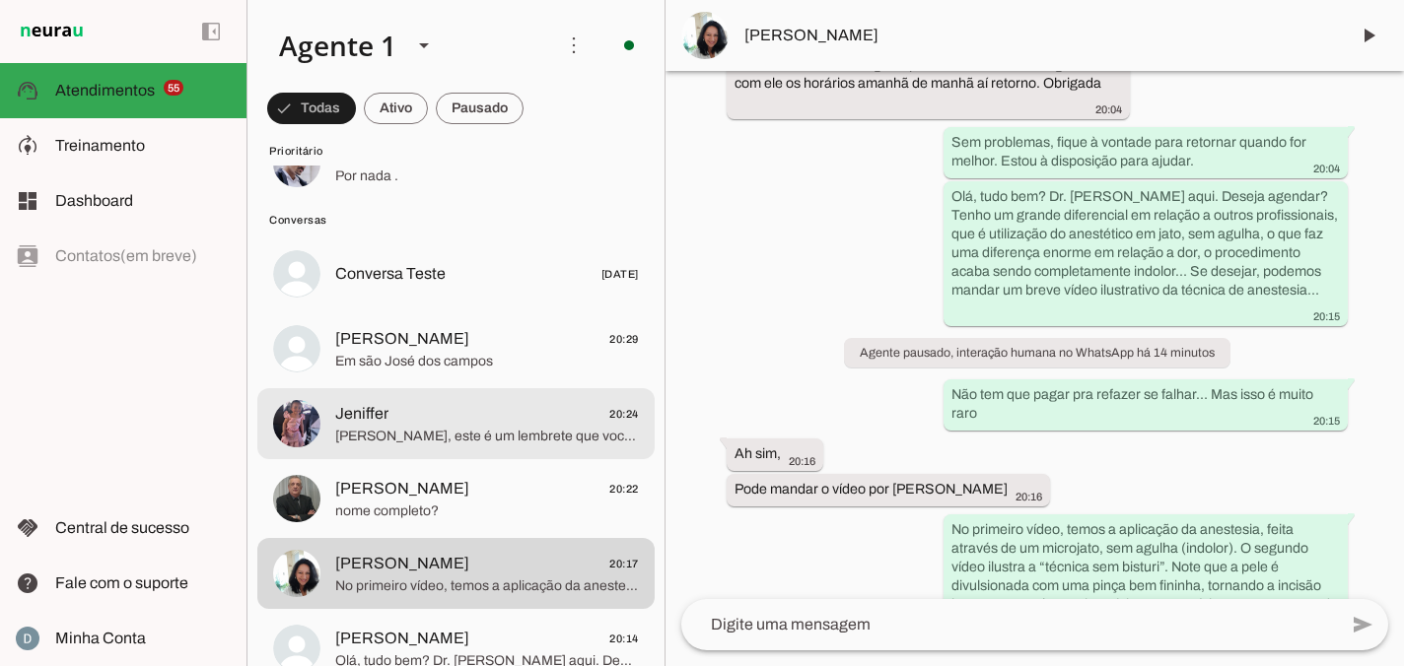
scroll to position [5695, 0]
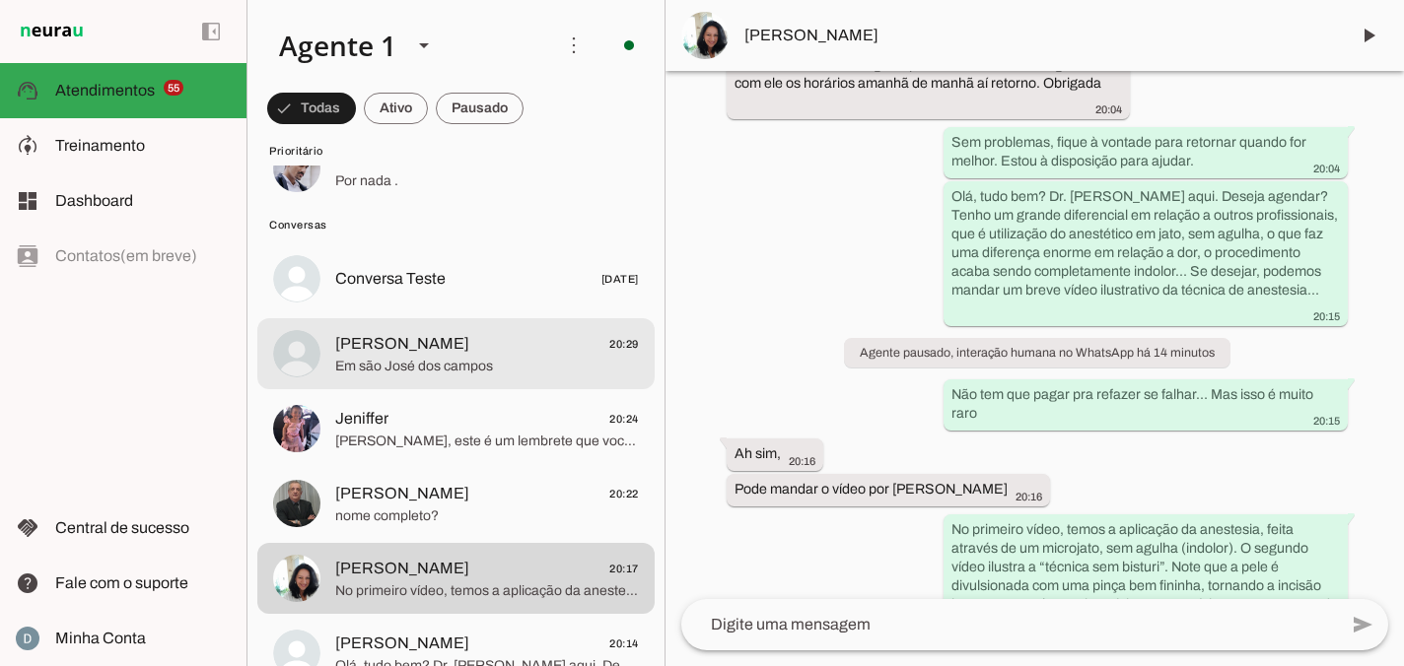
click at [511, 370] on span "Em são José dos campos" at bounding box center [487, 367] width 304 height 20
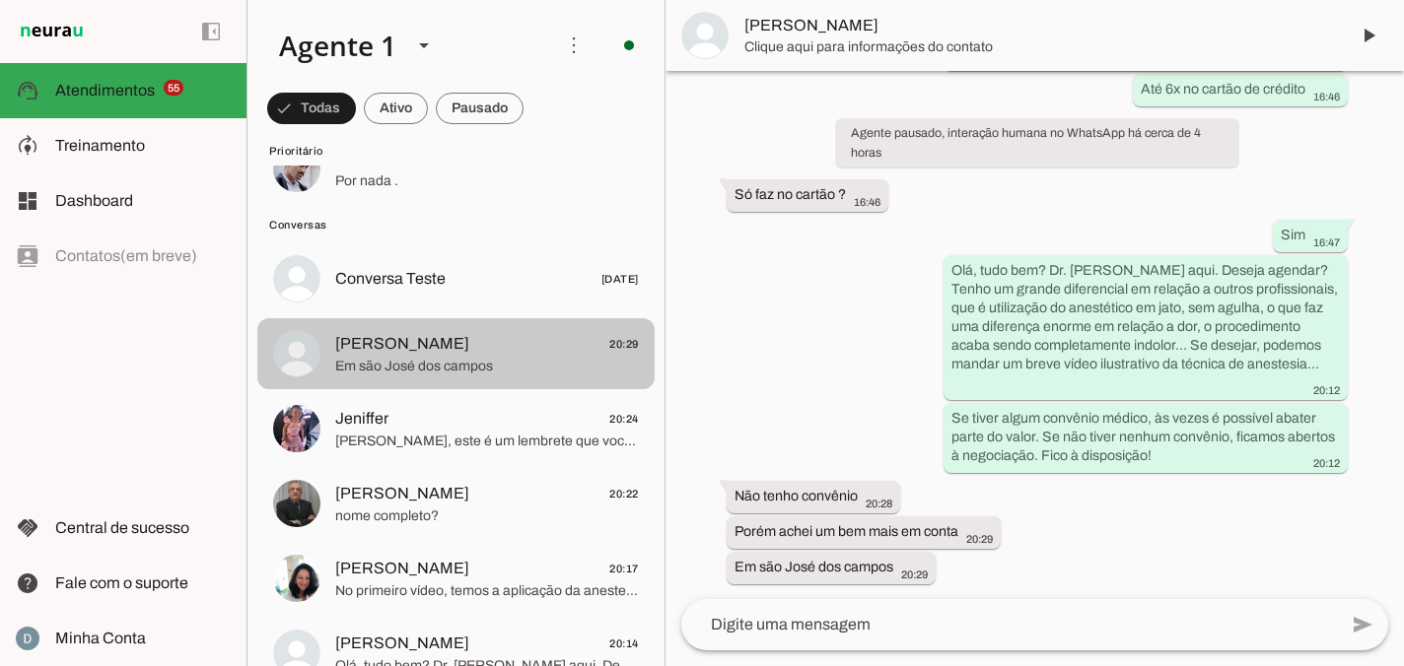
scroll to position [860, 0]
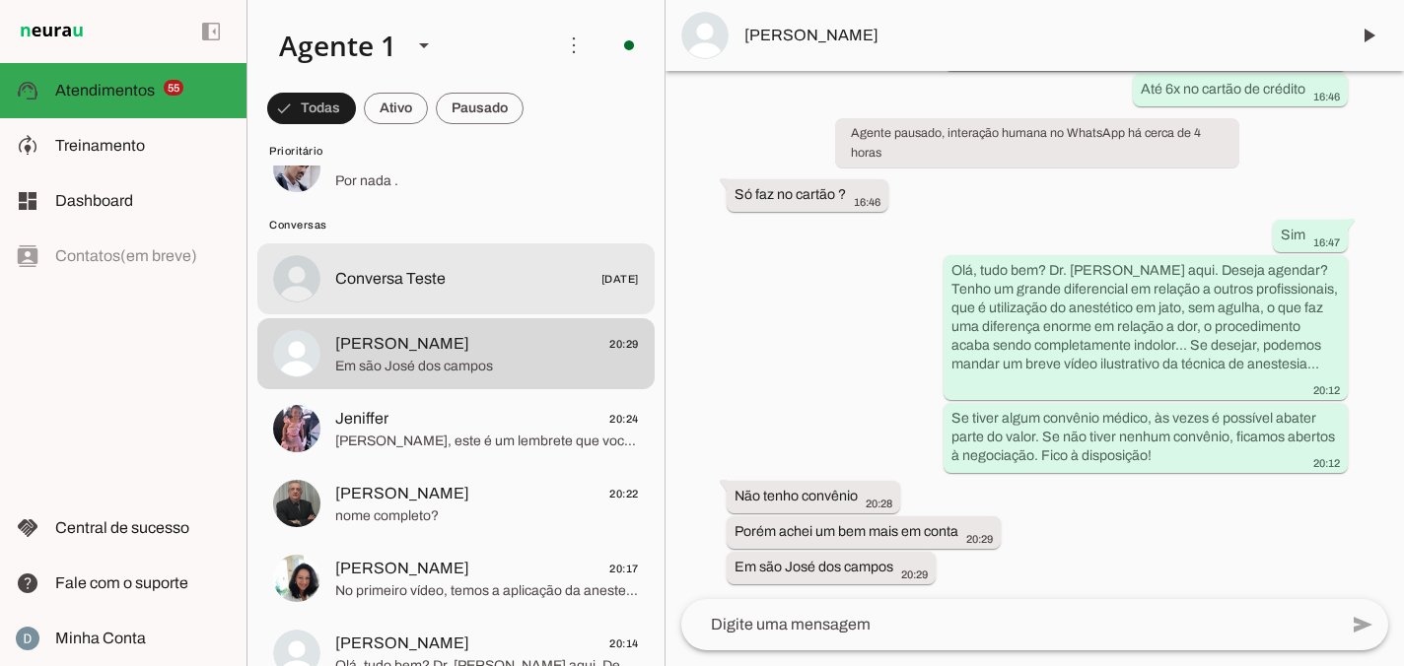
click at [479, 280] on span "Conversa Teste 23/07/2025" at bounding box center [487, 279] width 304 height 25
